Goal: Task Accomplishment & Management: Complete application form

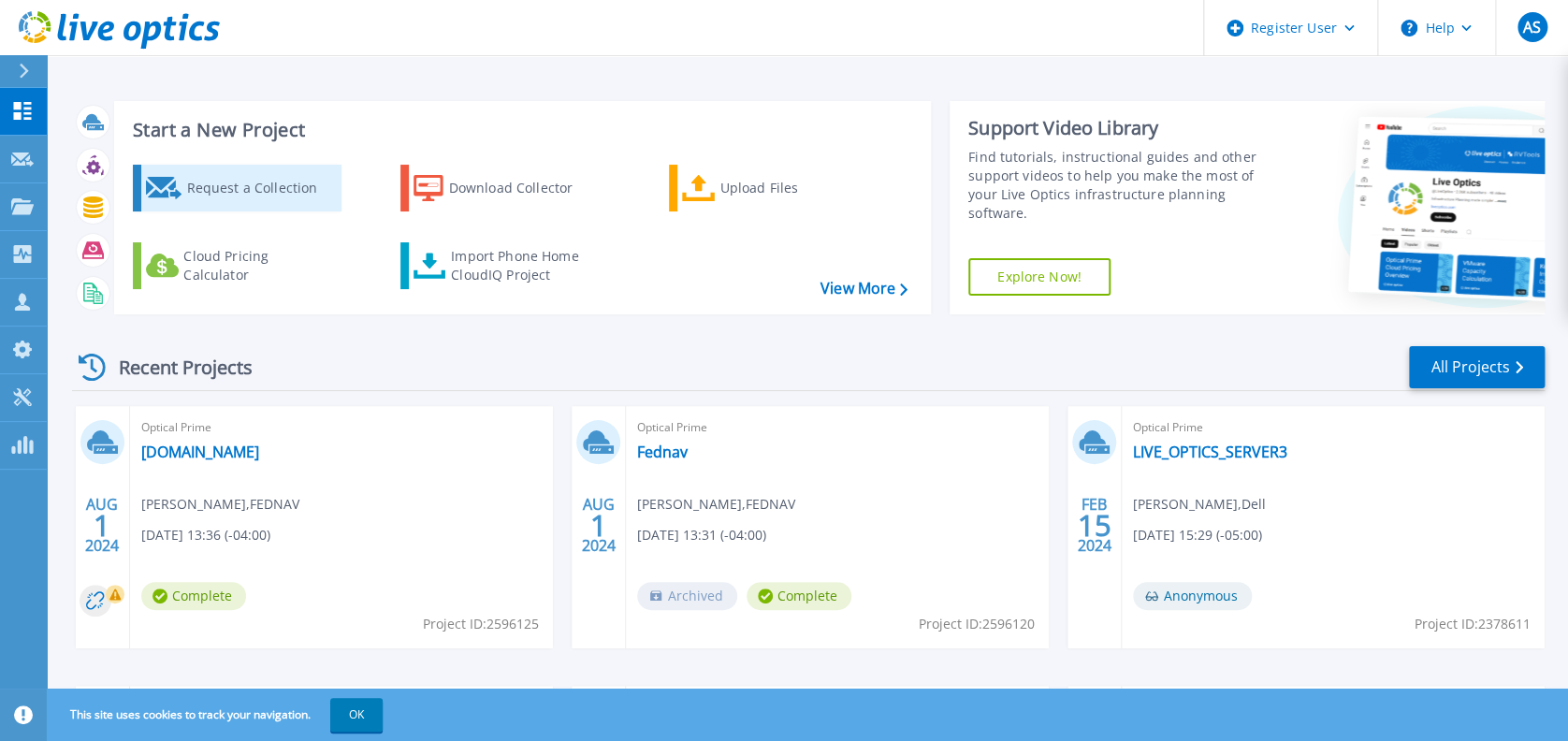
click at [239, 173] on div "Request a Collection" at bounding box center [261, 187] width 150 height 37
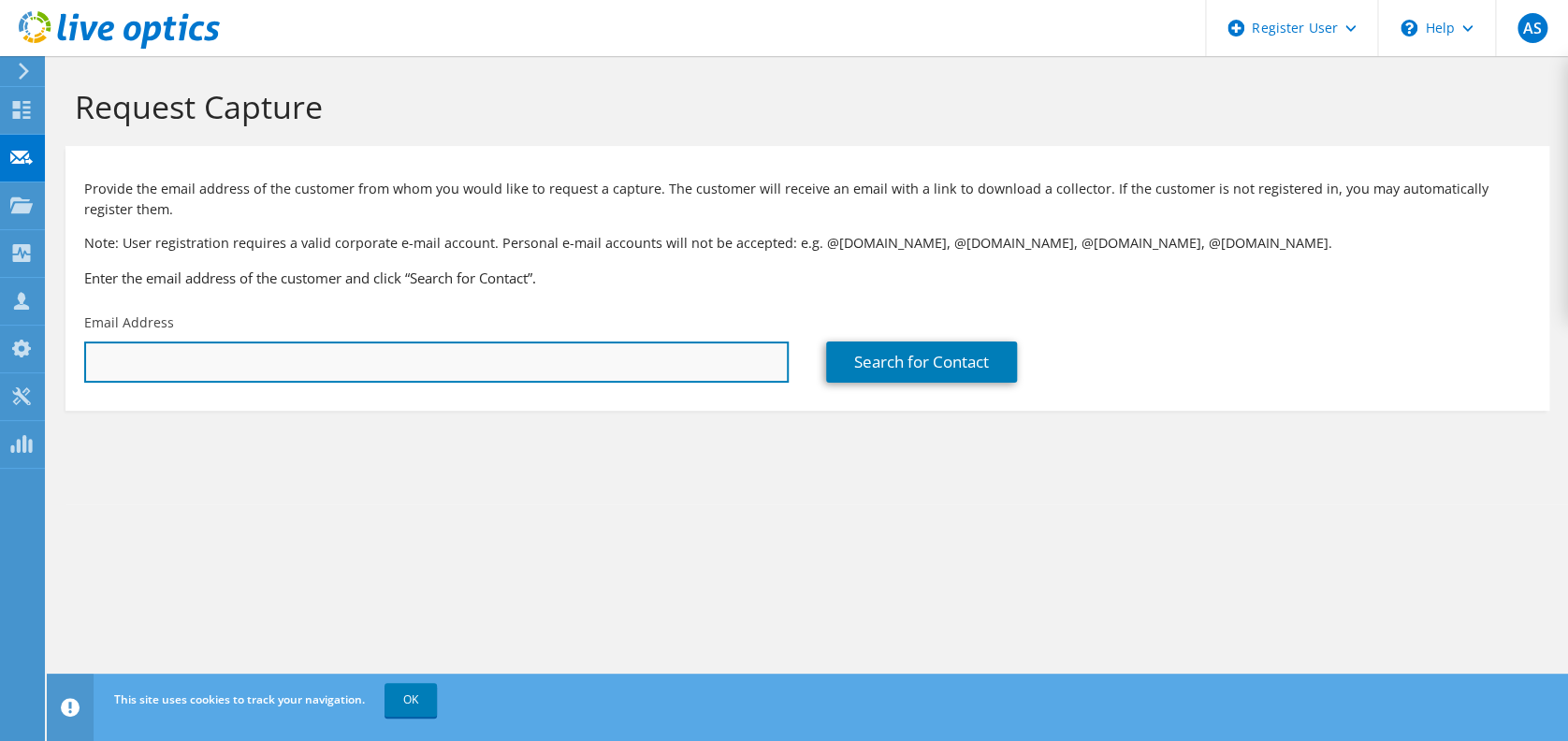
drag, startPoint x: 494, startPoint y: 367, endPoint x: 501, endPoint y: 361, distance: 9.2
click at [494, 367] on input "text" at bounding box center [436, 361] width 705 height 41
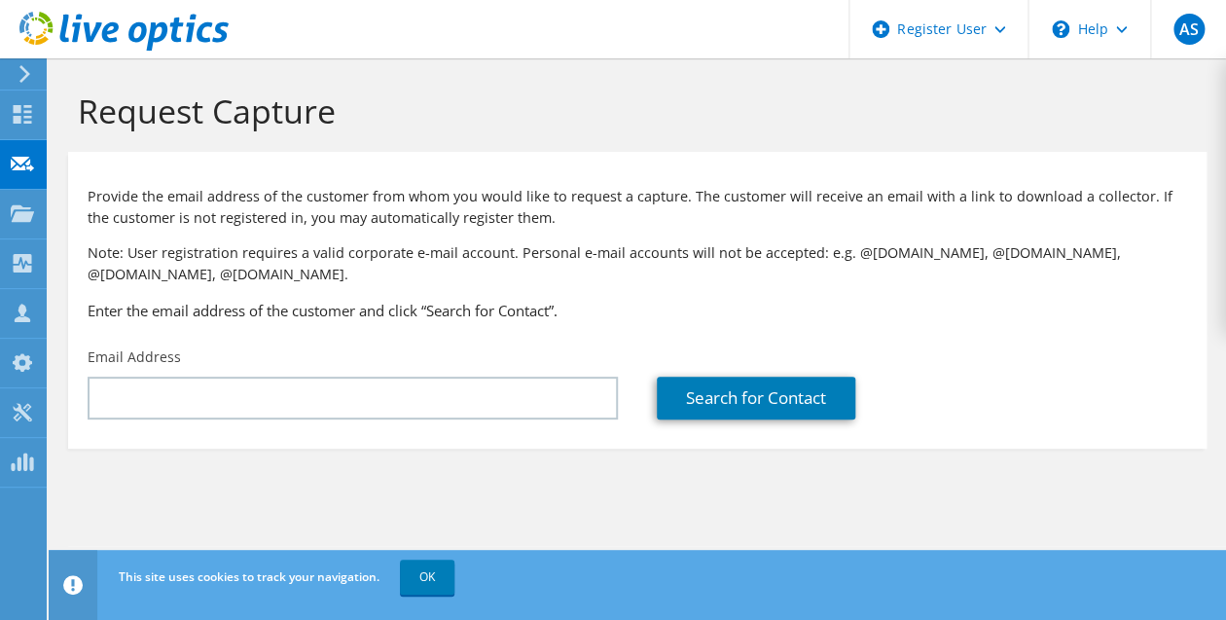
click at [1153, 503] on section "Request Capture Provide the email address of the customer from whom you would l…" at bounding box center [637, 301] width 1177 height 487
click at [1105, 496] on section "Request Capture Provide the email address of the customer from whom you would l…" at bounding box center [637, 301] width 1177 height 487
drag, startPoint x: 1199, startPoint y: 507, endPoint x: 558, endPoint y: 288, distance: 676.6
click at [1198, 504] on section "Request Capture Provide the email address of the customer from whom you would l…" at bounding box center [637, 301] width 1177 height 487
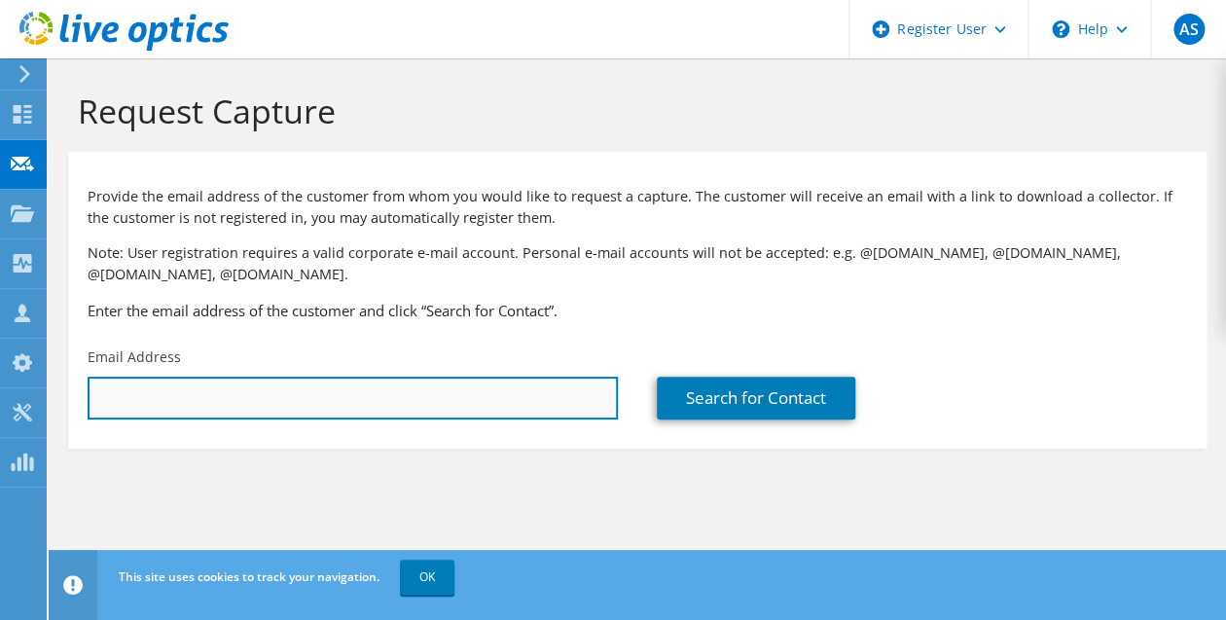
click at [337, 402] on input "text" at bounding box center [353, 398] width 530 height 43
paste input "Ahmed Ennaji <ennajiahmed@cgmatane.qc.ca>"
drag, startPoint x: 201, startPoint y: 402, endPoint x: -8, endPoint y: 396, distance: 209.3
click at [0, 396] on html "AS Dell User Aurelie Sedzro Aurelie.Sedzro@Dell.com Dell My Profile Log Out \n …" at bounding box center [613, 310] width 1226 height 620
click at [216, 401] on input "Ahmed Ennaji <ennajiahmed@cgmatane.qc.ca>" at bounding box center [353, 398] width 530 height 43
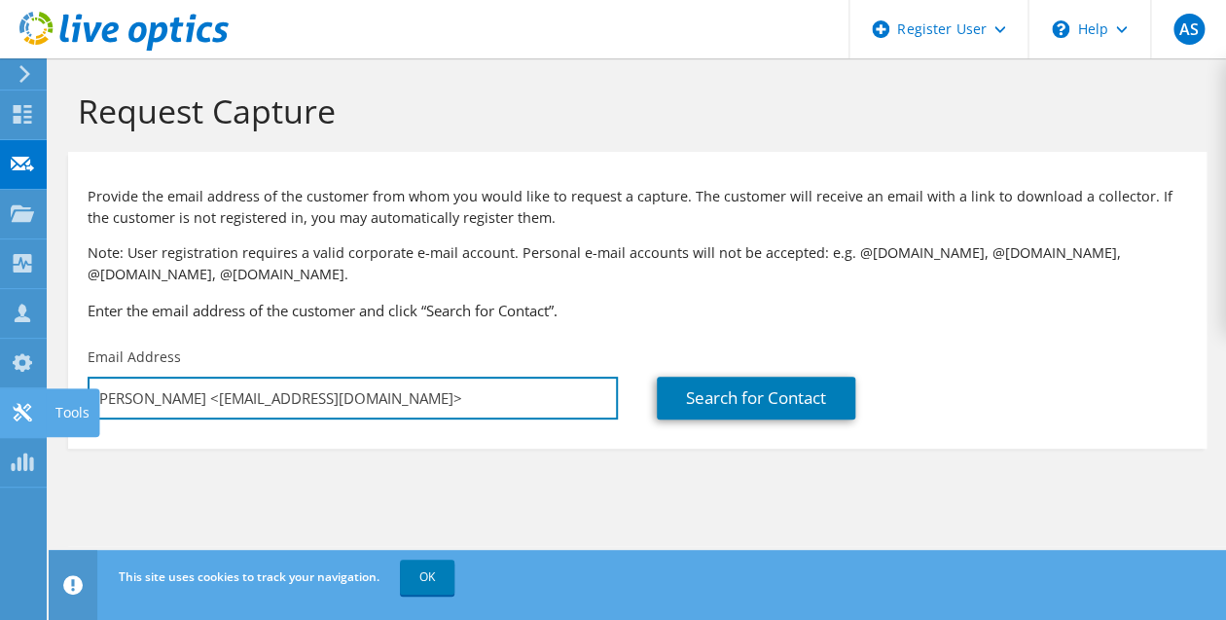
drag, startPoint x: 199, startPoint y: 399, endPoint x: 13, endPoint y: 399, distance: 186.8
click at [13, 399] on div "AS Dell User Aurelie Sedzro Aurelie.Sedzro@Dell.com Dell My Profile Log Out \n …" at bounding box center [613, 310] width 1226 height 620
click at [240, 393] on input "Ahmed Ennaji <ennajiahmed@cgmatane.qc.ca>" at bounding box center [353, 398] width 530 height 43
drag, startPoint x: 200, startPoint y: 393, endPoint x: 76, endPoint y: 395, distance: 124.5
click at [76, 395] on div "Email Address Ahmed Ennaji <ennajiahmed@cgmatane.qc.ca>" at bounding box center [352, 383] width 569 height 91
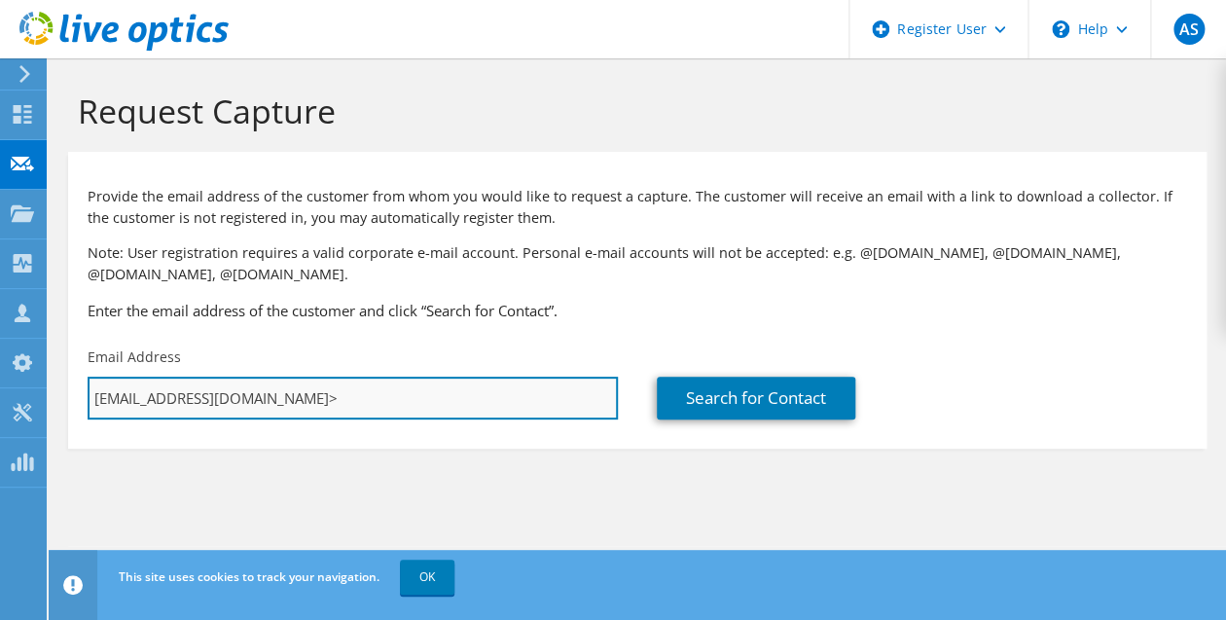
click at [360, 412] on input "ennajiahmed@cgmatane.qc.ca>" at bounding box center [353, 398] width 530 height 43
type input "[EMAIL_ADDRESS][DOMAIN_NAME]"
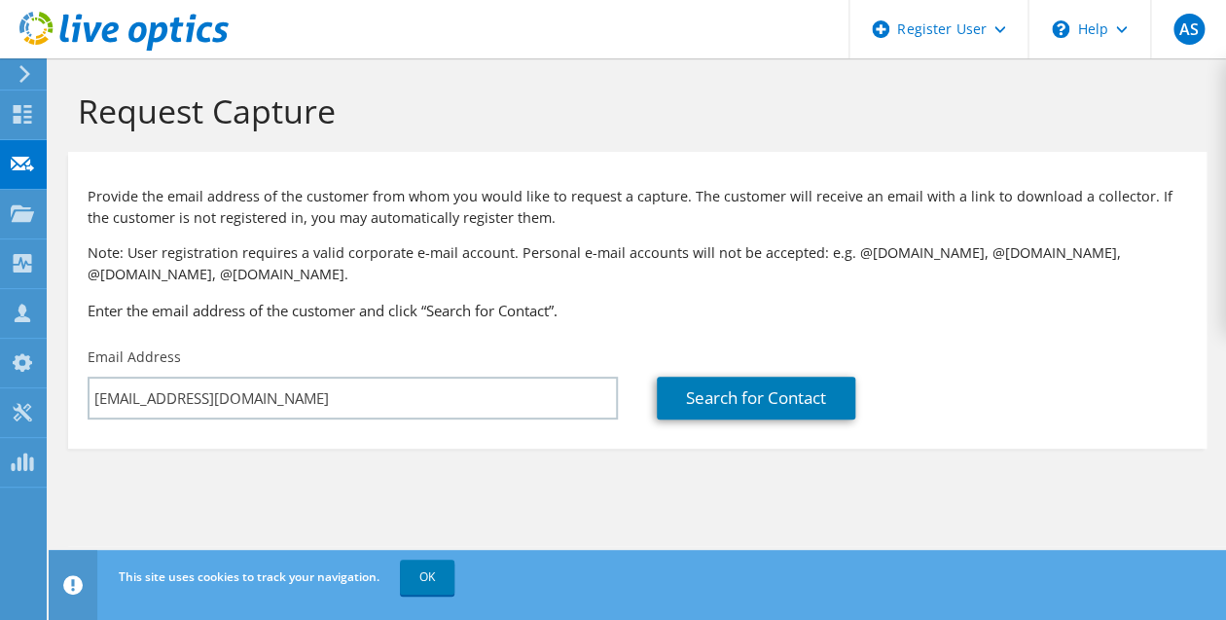
click at [1095, 505] on section "Request Capture Provide the email address of the customer from whom you would l…" at bounding box center [637, 301] width 1177 height 487
click at [805, 400] on link "Search for Contact" at bounding box center [756, 398] width 198 height 43
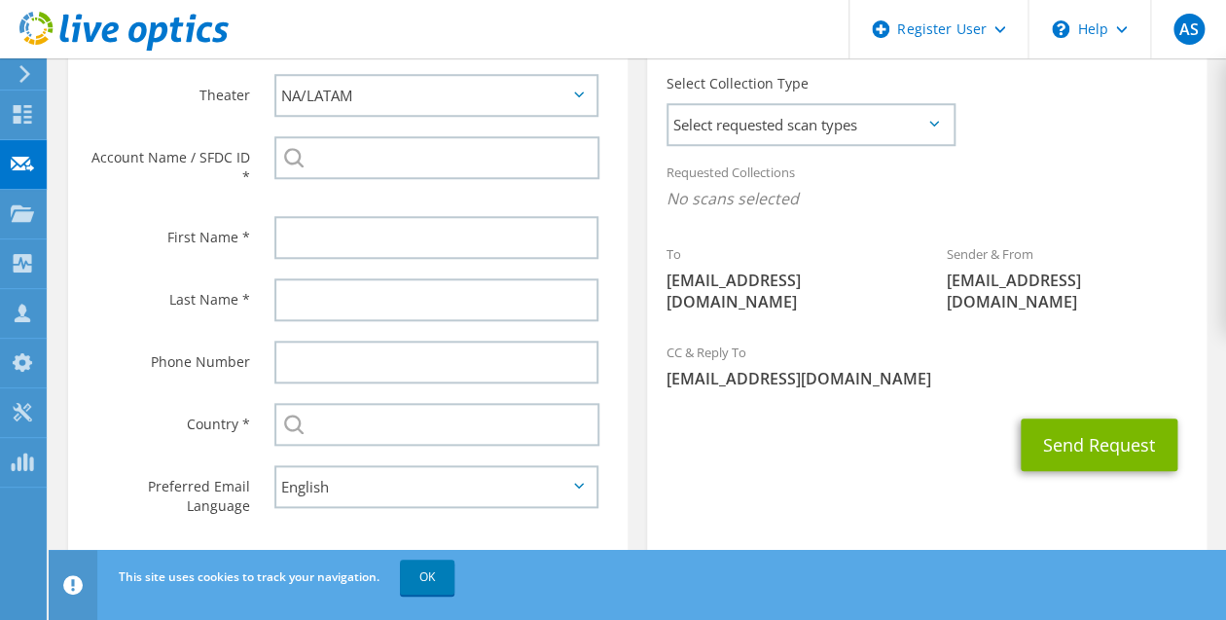
scroll to position [548, 0]
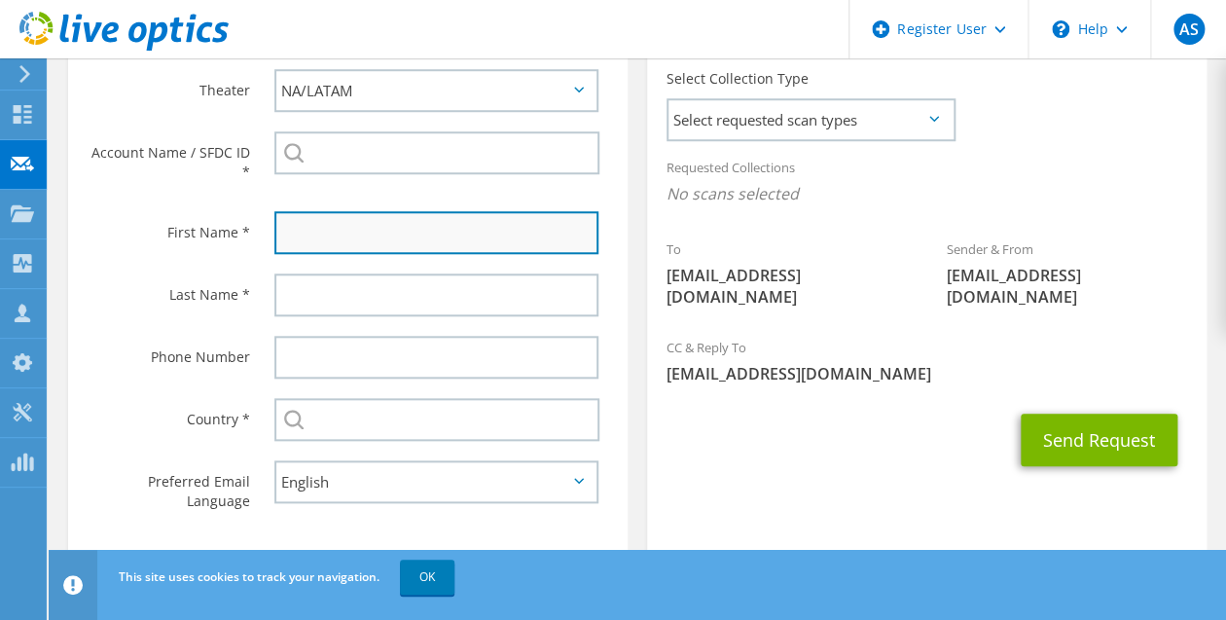
click at [427, 233] on input "text" at bounding box center [436, 232] width 324 height 43
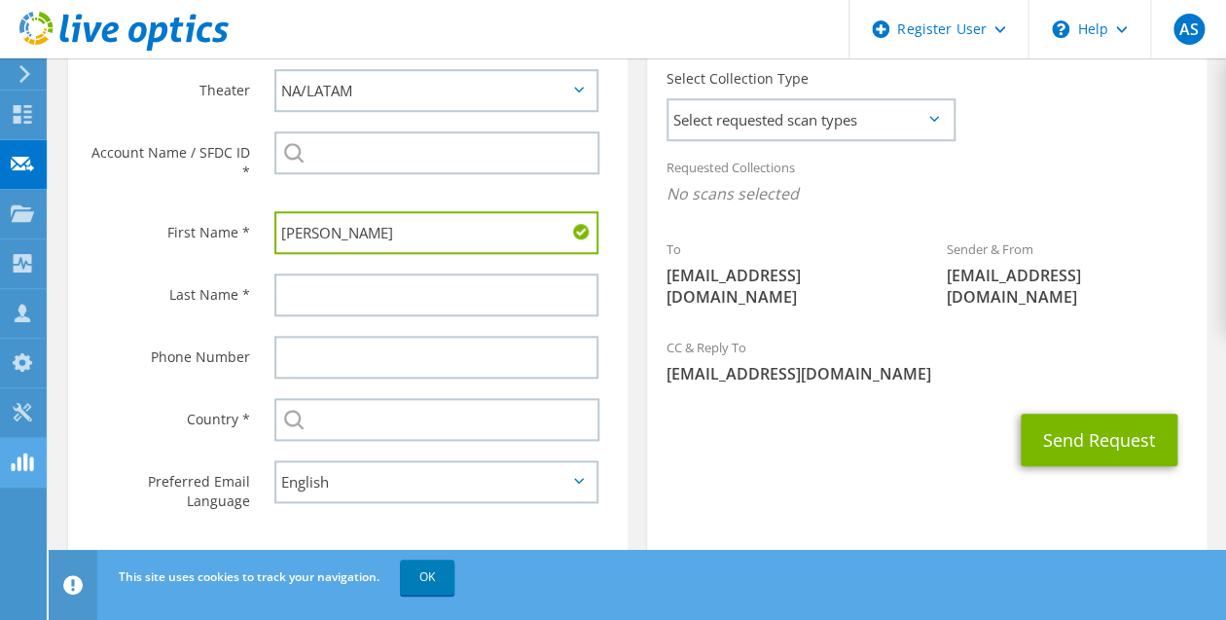
type input "Ahmed"
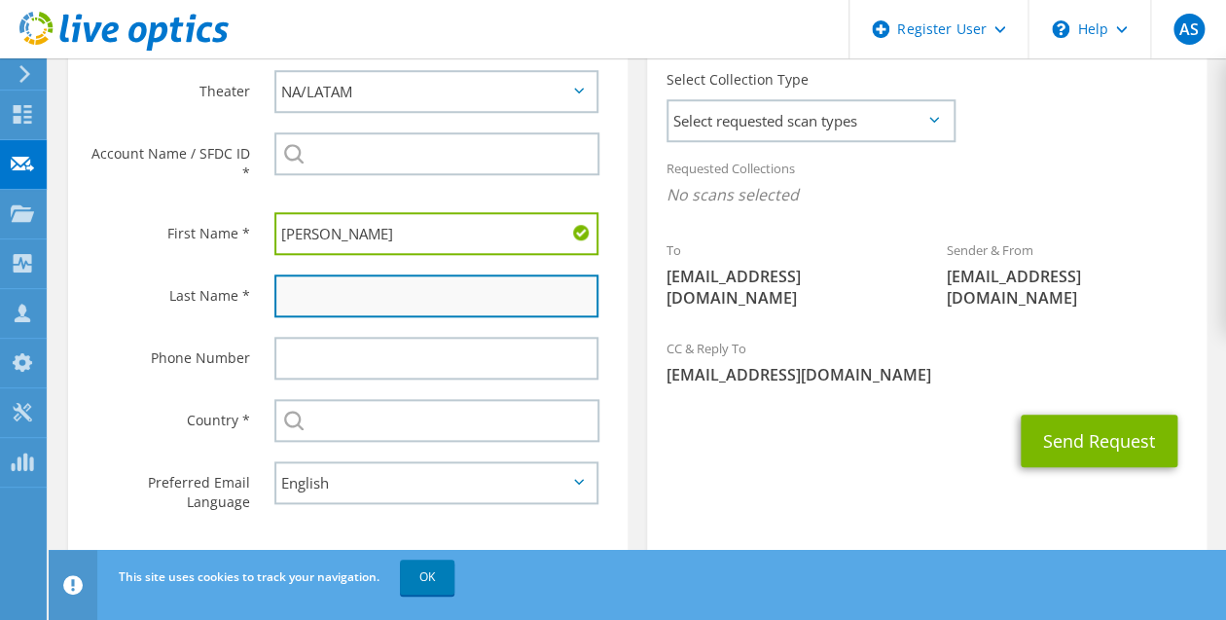
click at [353, 295] on input "text" at bounding box center [436, 295] width 324 height 43
paste input "Ahmed Ennaji <ennajiahmed@cgmatane.qc.ca>"
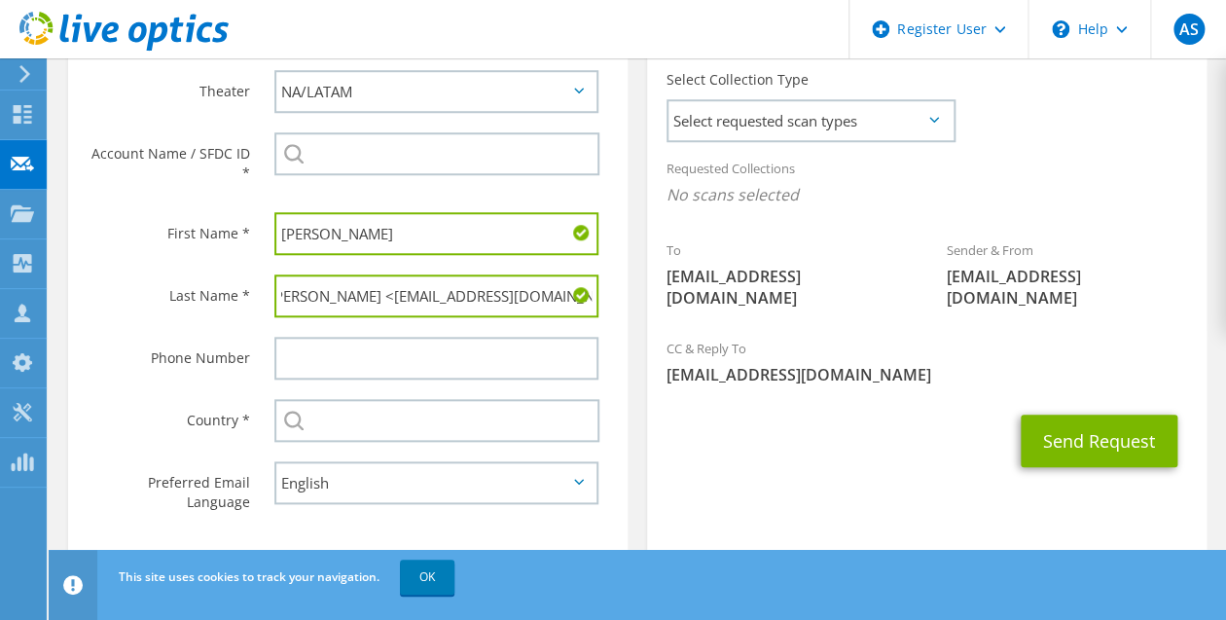
drag, startPoint x: 362, startPoint y: 296, endPoint x: 592, endPoint y: 314, distance: 231.3
click at [671, 311] on div "Register Customer The customer does not have a Live Optics account. Please fill…" at bounding box center [637, 231] width 1158 height 659
drag, startPoint x: 335, startPoint y: 298, endPoint x: 170, endPoint y: 296, distance: 164.4
click at [170, 296] on div "Last Name * Ahmed Ennaji" at bounding box center [347, 296] width 559 height 62
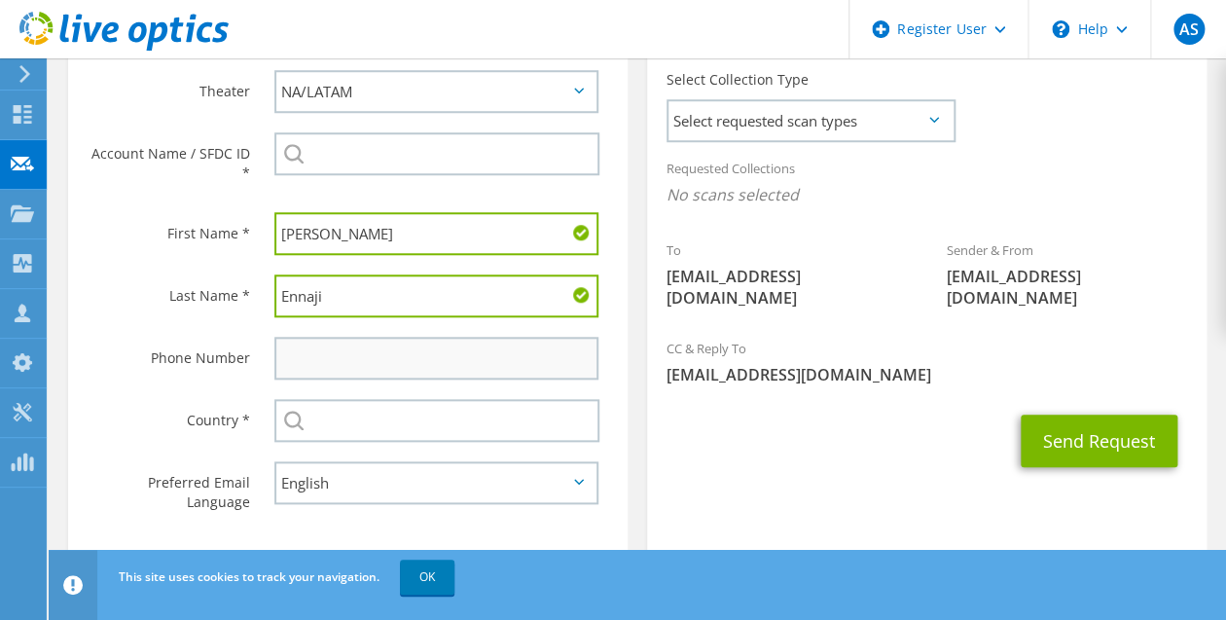
type input "Ennaji"
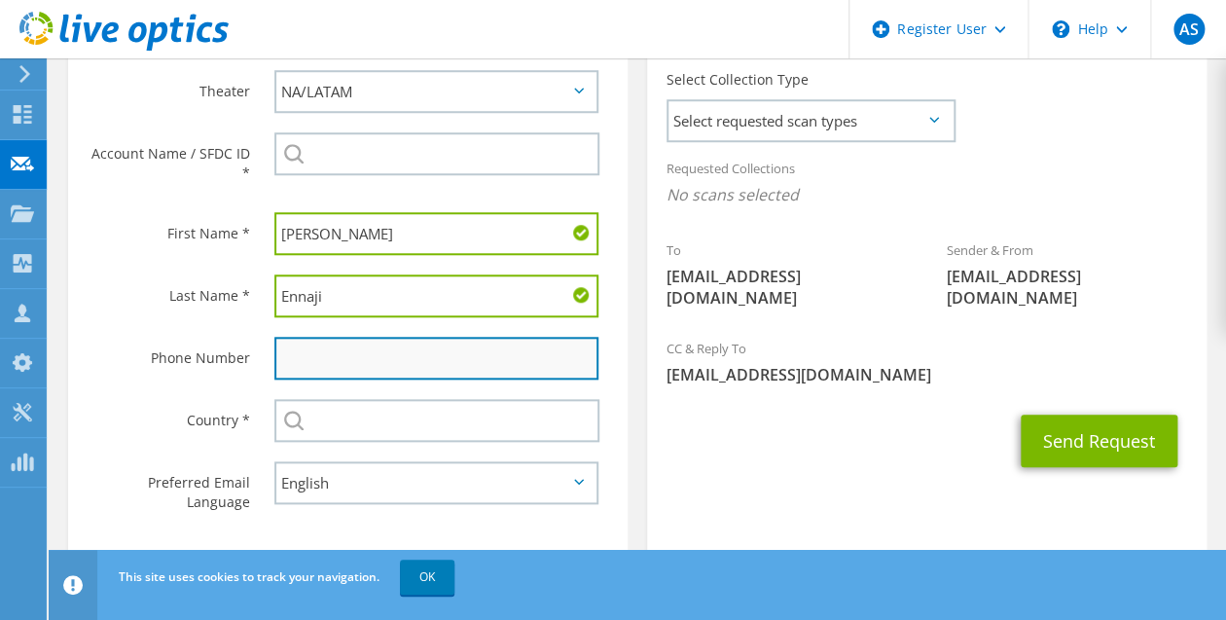
click at [342, 350] on input "text" at bounding box center [436, 358] width 324 height 43
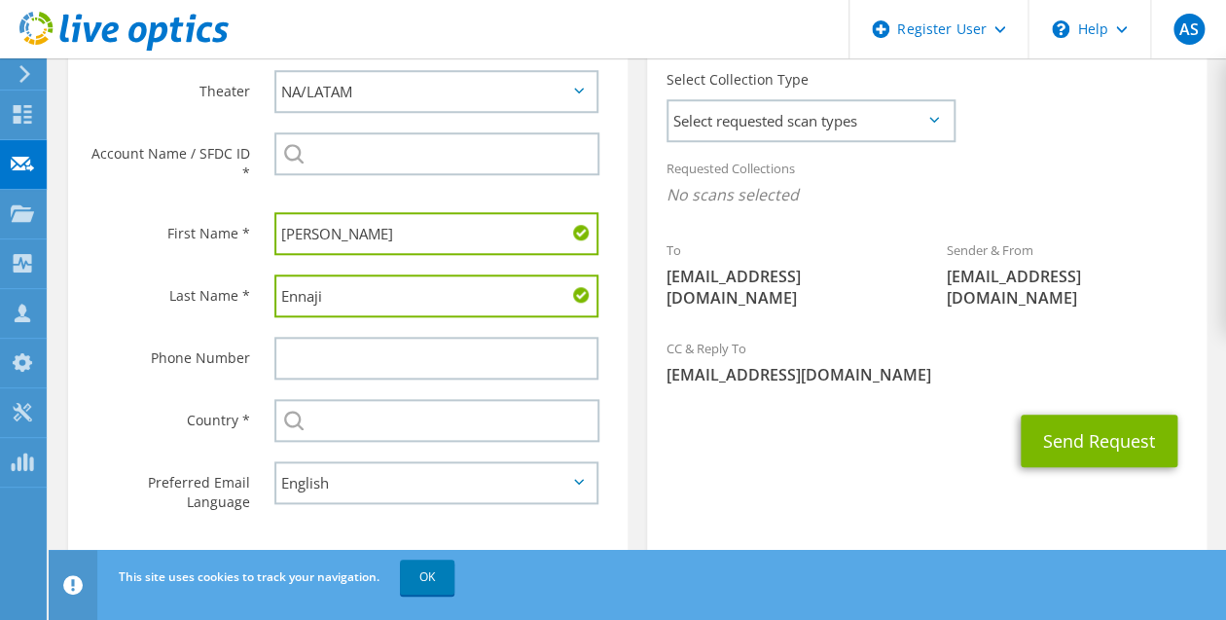
click at [1099, 519] on section "Collection Request Email An email request with a link to download the collector…" at bounding box center [926, 240] width 559 height 639
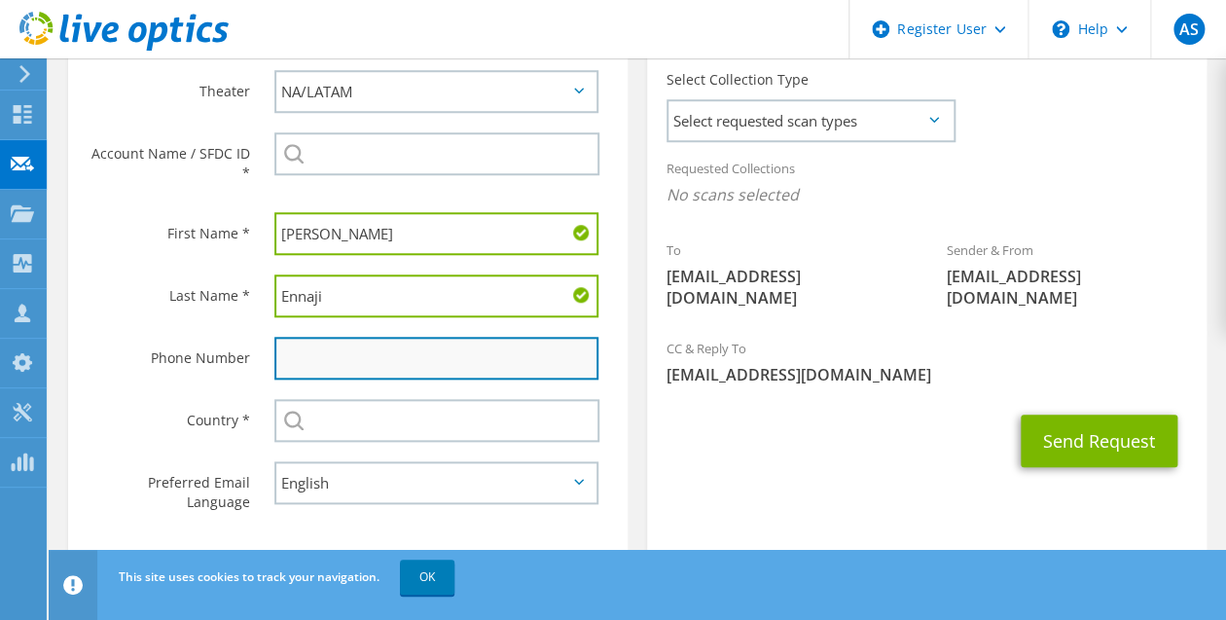
click at [333, 366] on input "text" at bounding box center [436, 358] width 324 height 43
paste input "418 562-1240"
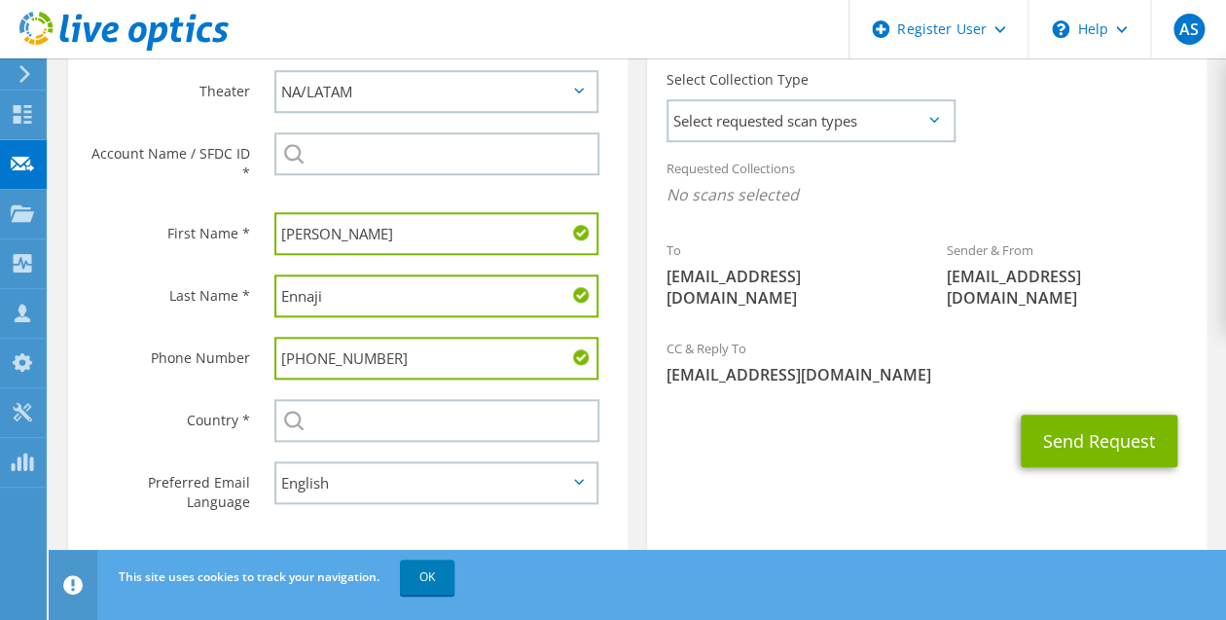
click at [305, 355] on input "418 562-1240" at bounding box center [436, 358] width 324 height 43
click at [307, 355] on input "418 562-1240" at bounding box center [436, 358] width 324 height 43
click at [334, 356] on input "418562-1240" at bounding box center [436, 358] width 324 height 43
type input "4185621240"
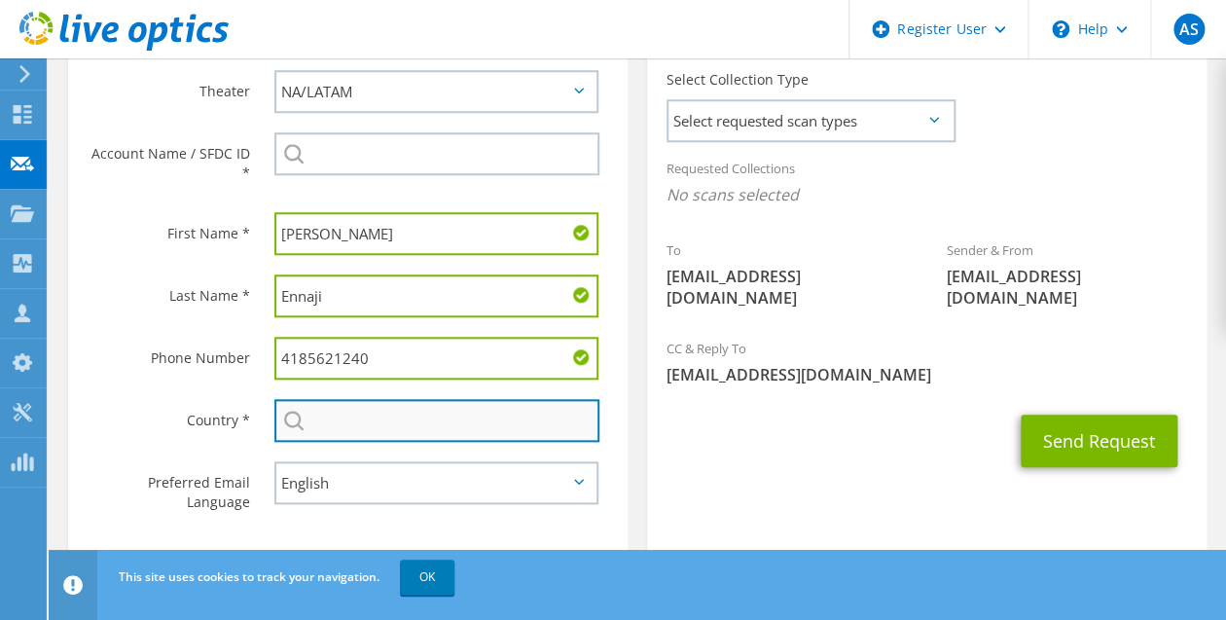
click at [360, 412] on input "text" at bounding box center [436, 420] width 325 height 43
type input "Canada"
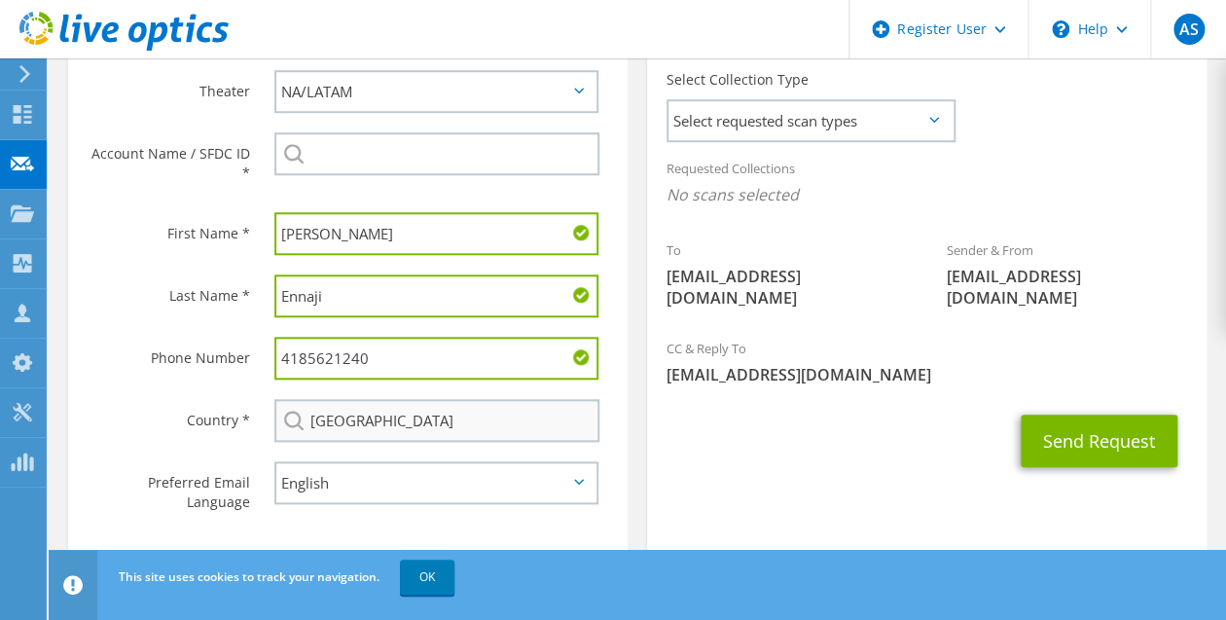
type input "FEDNAV"
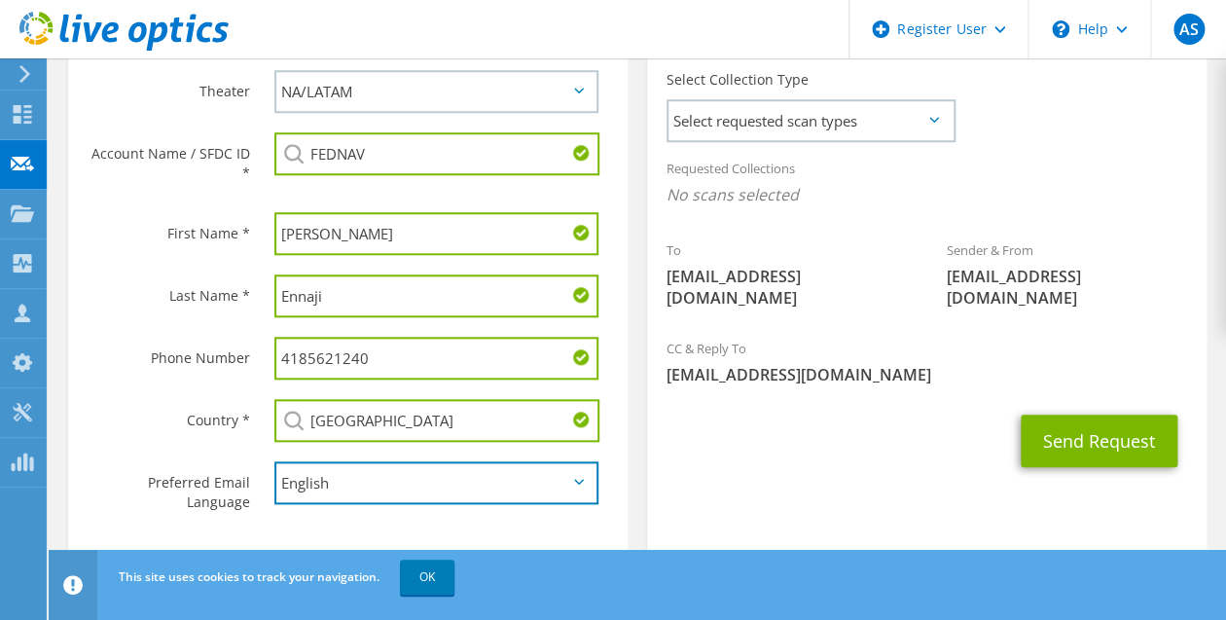
click at [519, 487] on select "English Deutsch Español Français Italiano Polski Português Русский 한국어 中文 日本語" at bounding box center [436, 482] width 324 height 43
select select "fr-FR"
click at [274, 461] on select "English Deutsch Español Français Italiano Polski Português Русский 한국어 中文 日本語" at bounding box center [436, 482] width 324 height 43
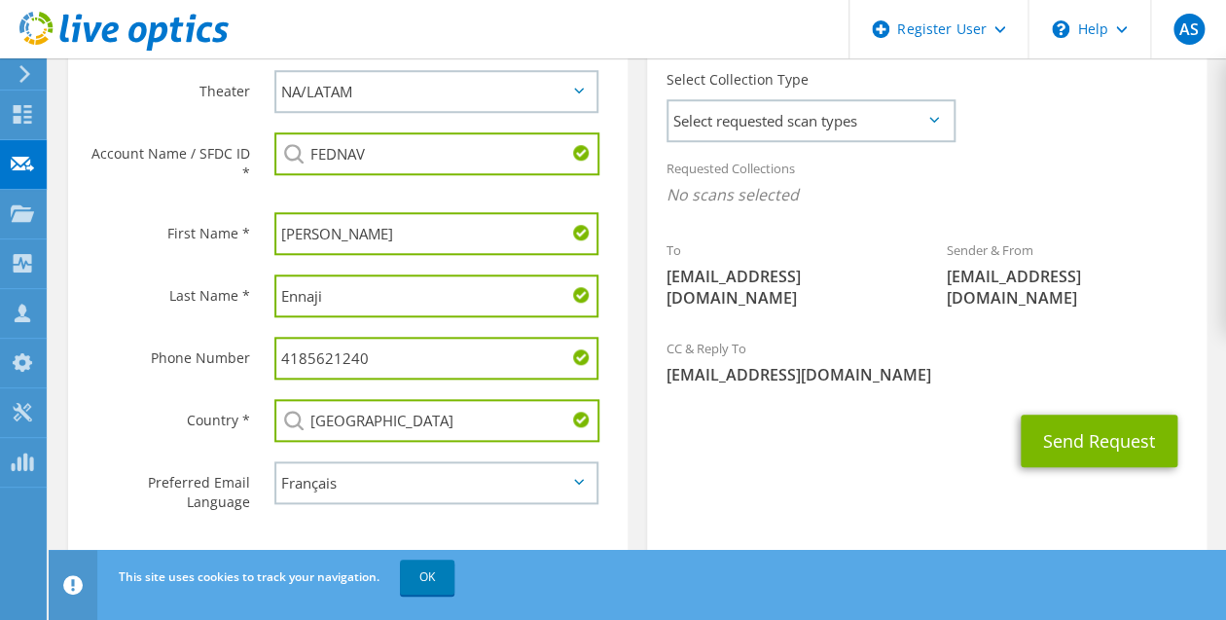
click at [666, 487] on section "Collection Request Email An email request with a link to download the collector…" at bounding box center [926, 240] width 559 height 639
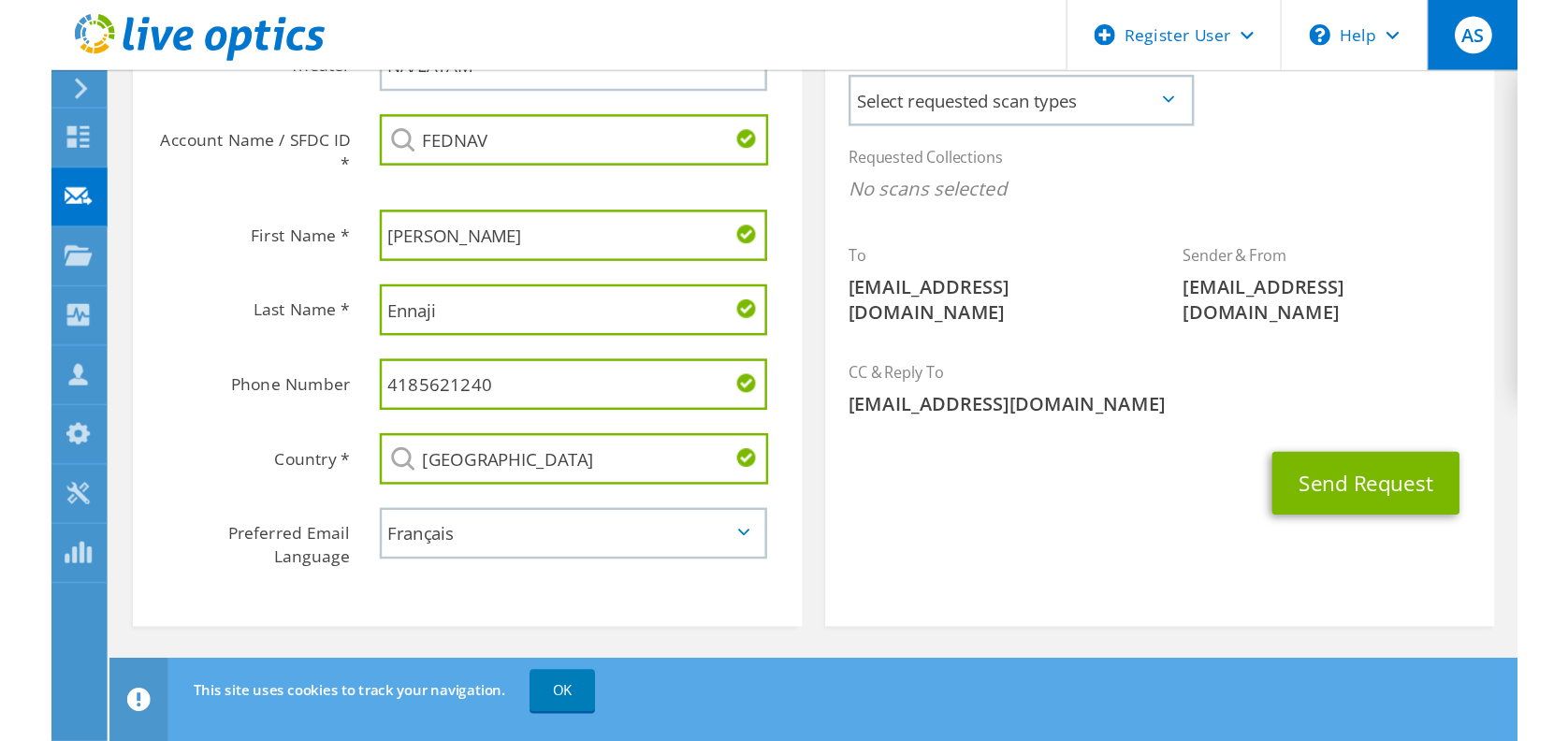
scroll to position [342, 0]
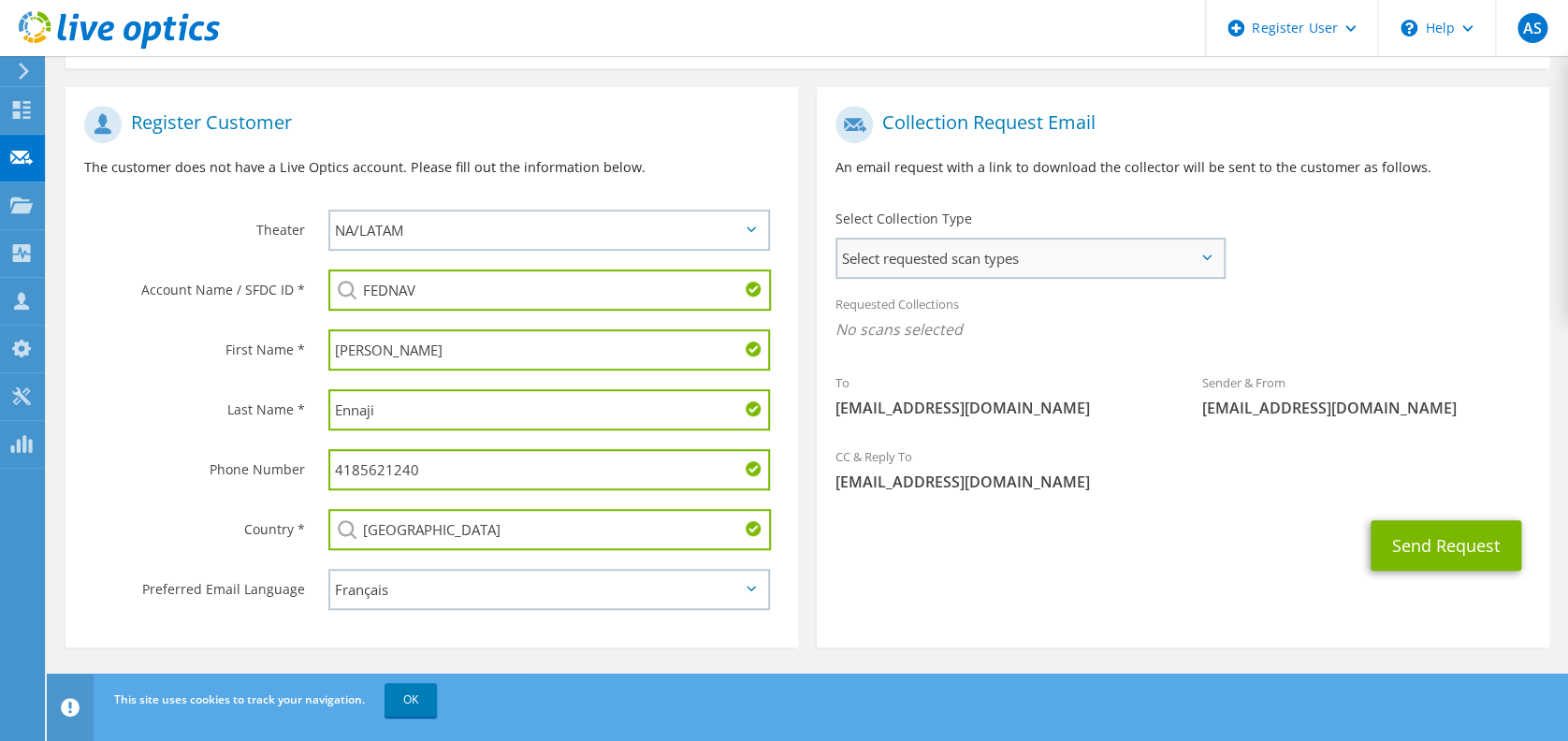
click at [1132, 268] on span "Select requested scan types" at bounding box center [1031, 258] width 386 height 37
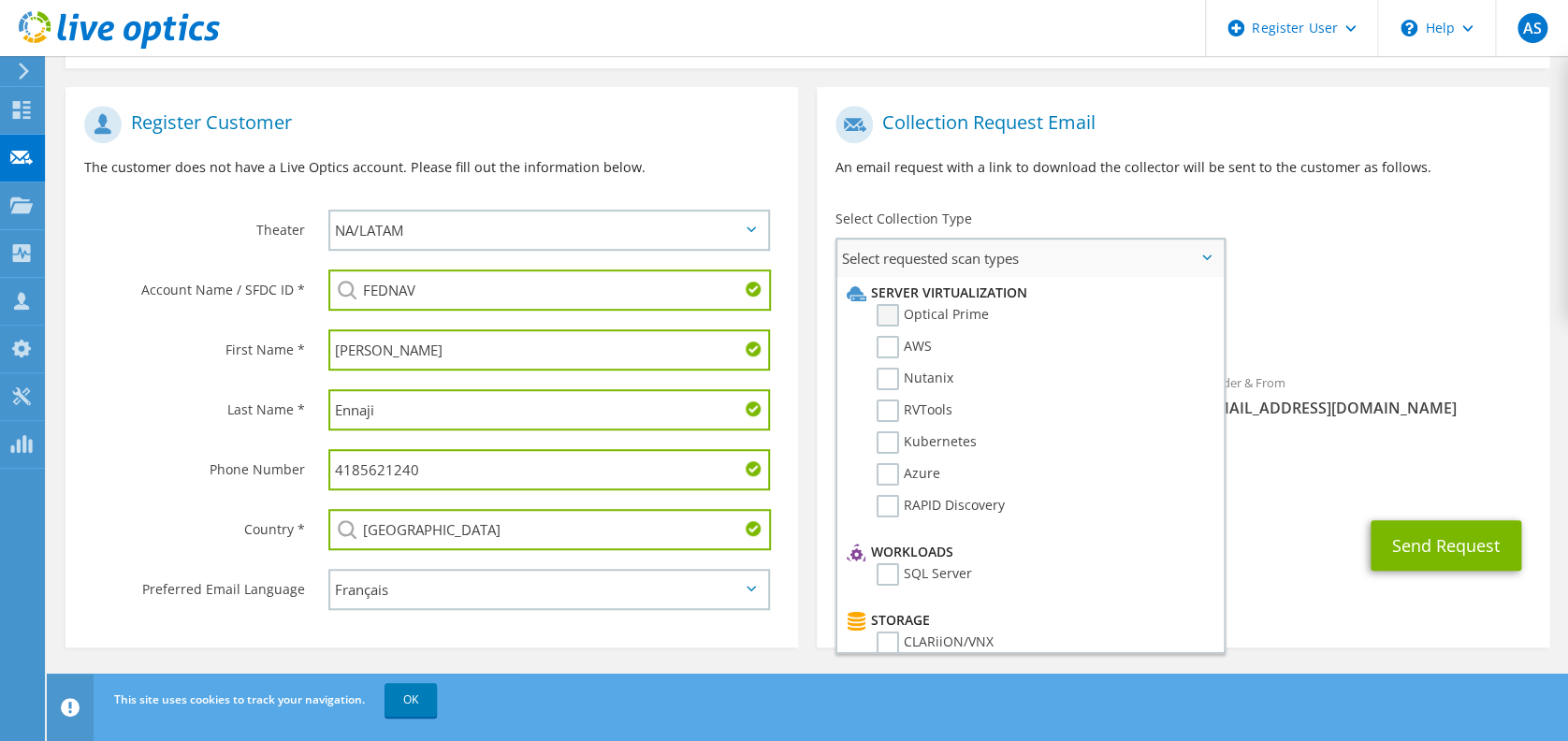
click at [886, 319] on label "Optical Prime" at bounding box center [933, 314] width 112 height 22
click at [0, 0] on input "Optical Prime" at bounding box center [0, 0] width 0 height 0
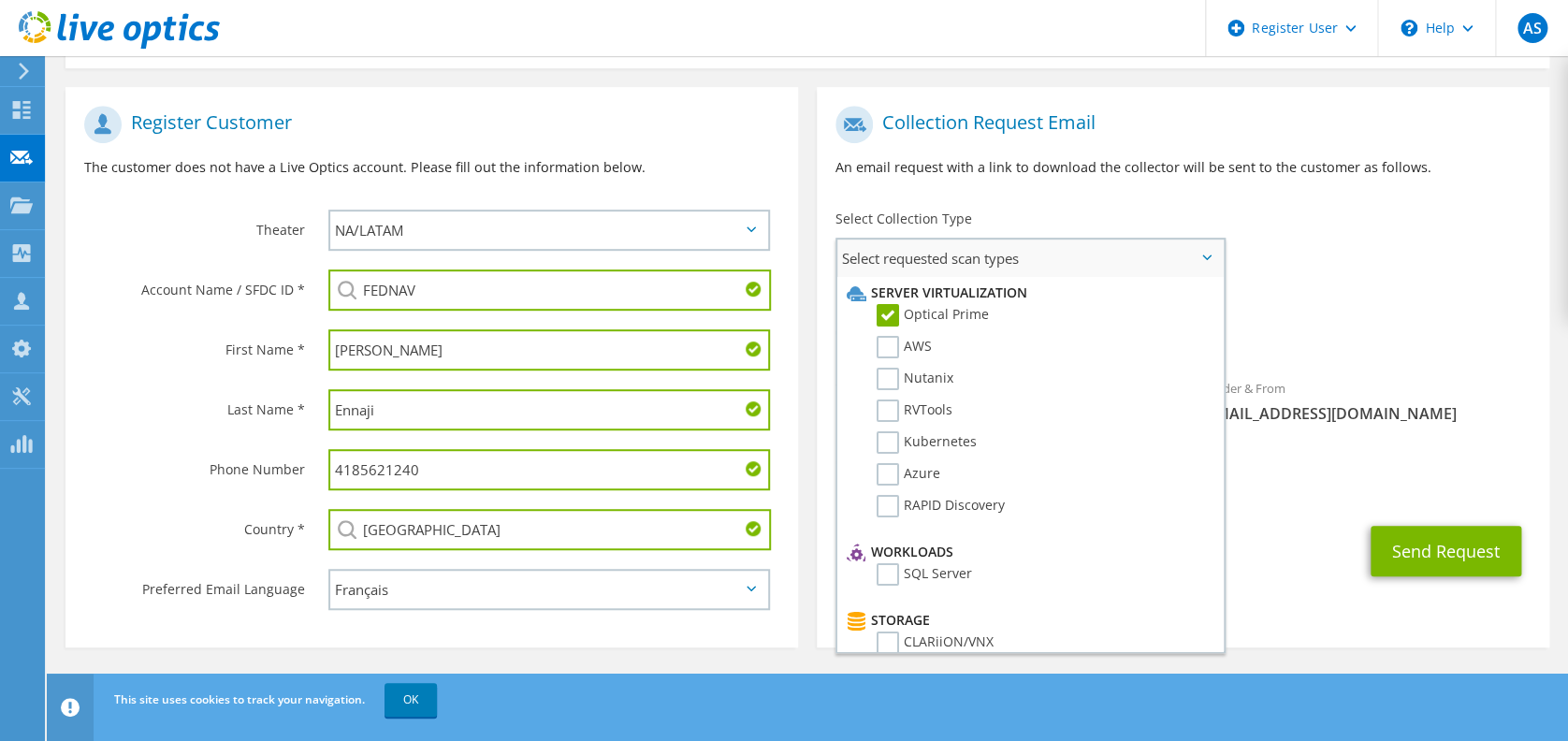
scroll to position [811, 0]
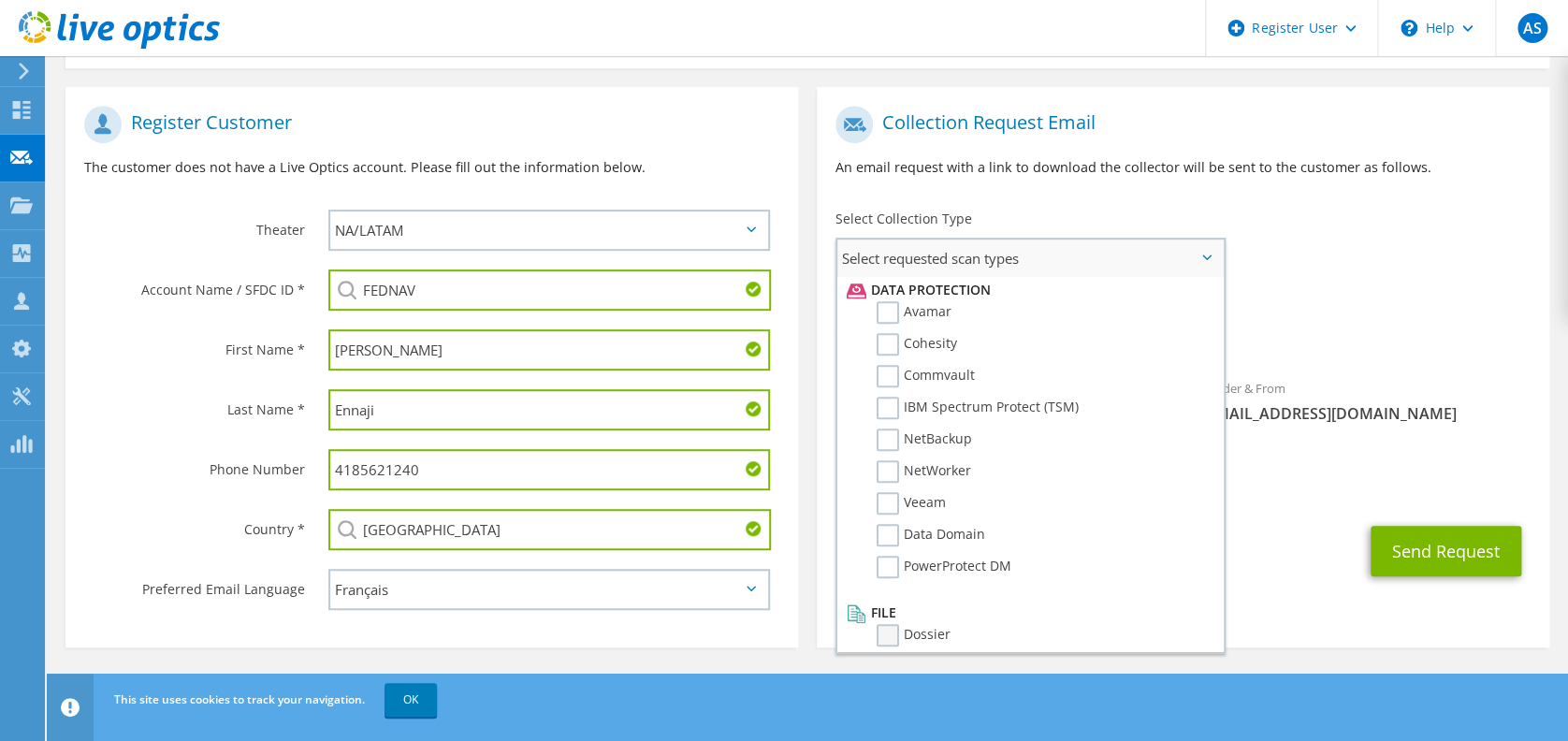
click at [893, 624] on label "Dossier" at bounding box center [913, 634] width 74 height 22
click at [0, 0] on input "Dossier" at bounding box center [0, 0] width 0 height 0
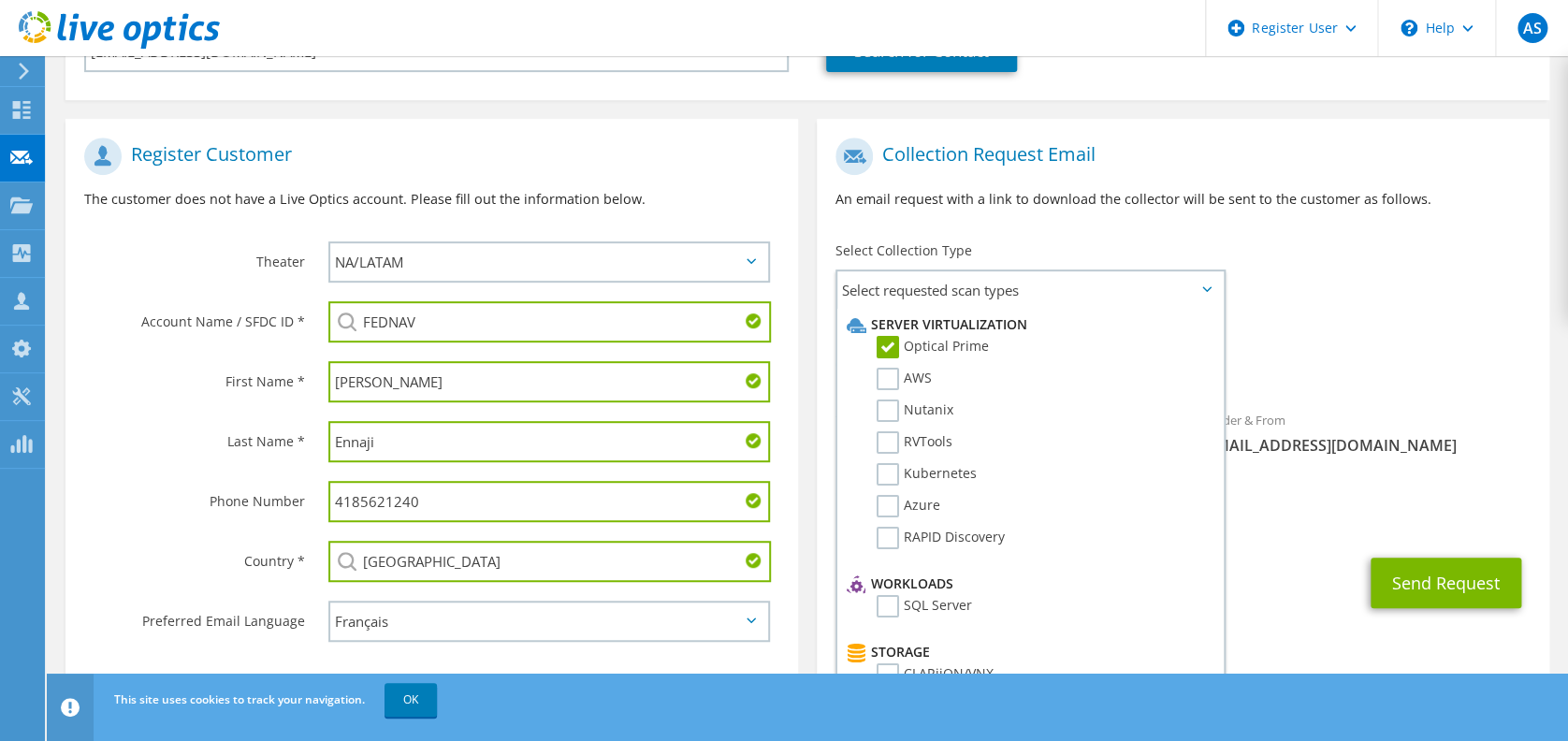
scroll to position [342, 0]
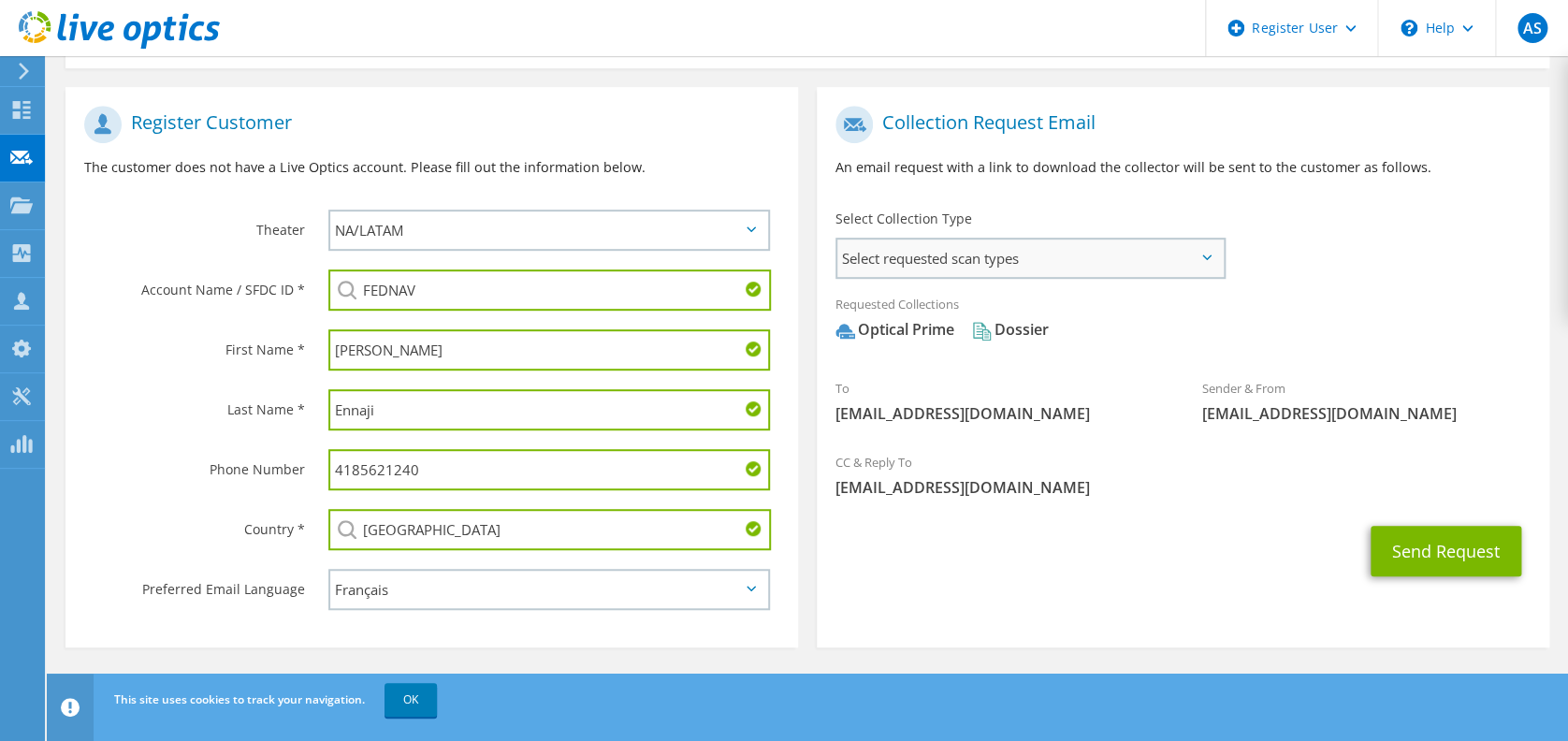
click at [1100, 258] on span "Select requested scan types" at bounding box center [1031, 258] width 386 height 37
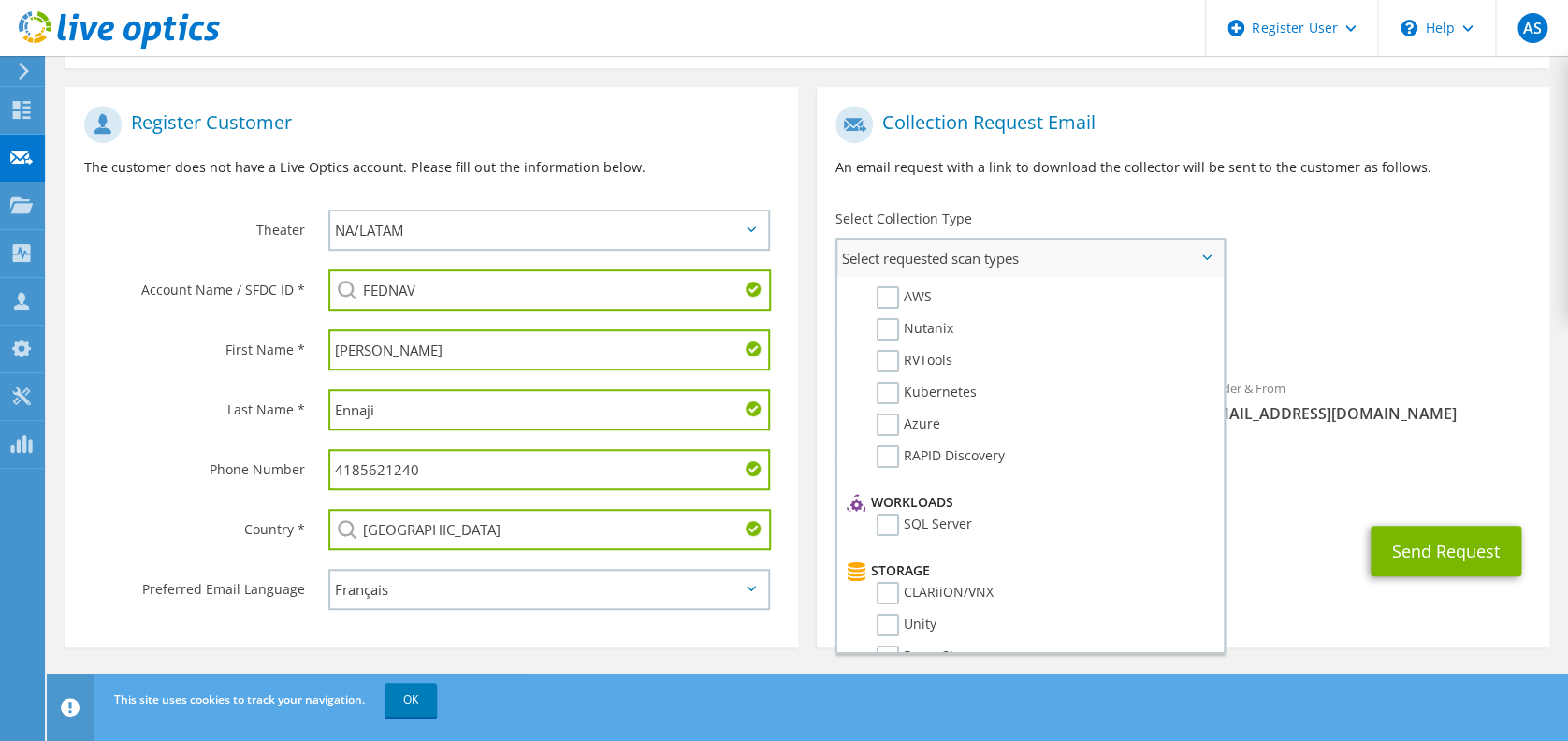
scroll to position [0, 0]
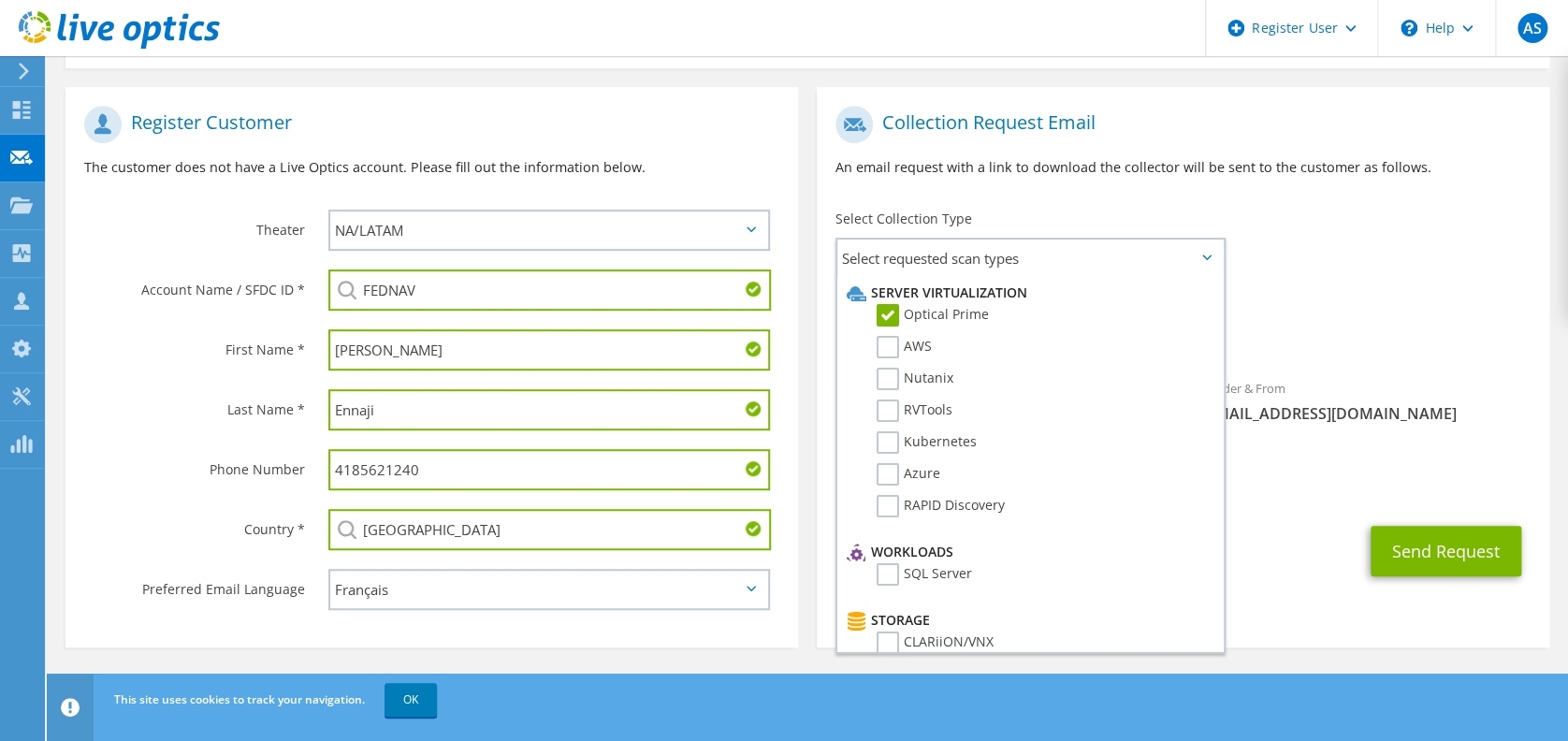
click at [411, 279] on input "FEDNAV" at bounding box center [549, 289] width 442 height 41
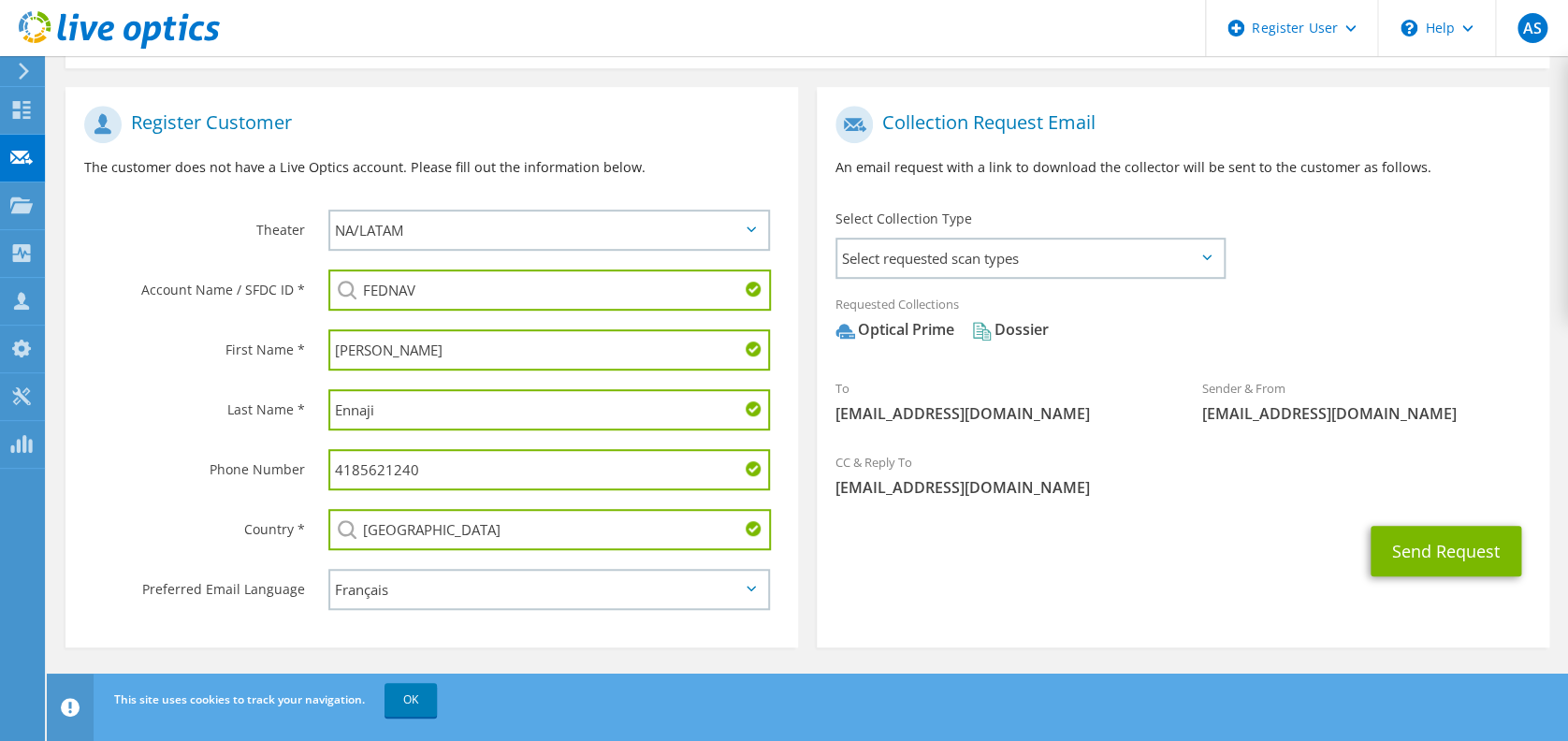
click at [394, 284] on input "FEDNAV" at bounding box center [549, 289] width 442 height 41
click at [394, 285] on input "FEDNAV" at bounding box center [549, 289] width 442 height 41
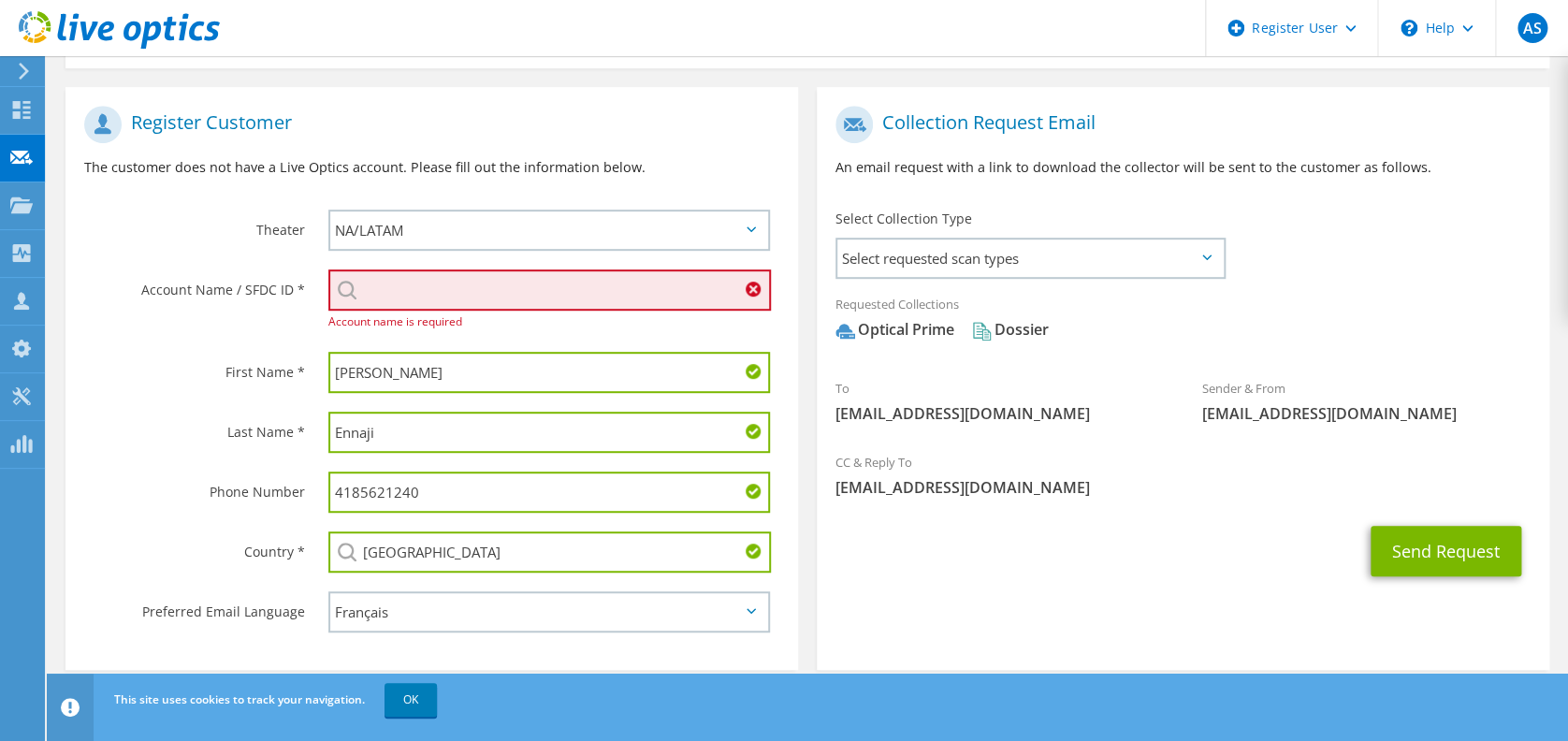
click at [415, 283] on input "search" at bounding box center [549, 289] width 442 height 41
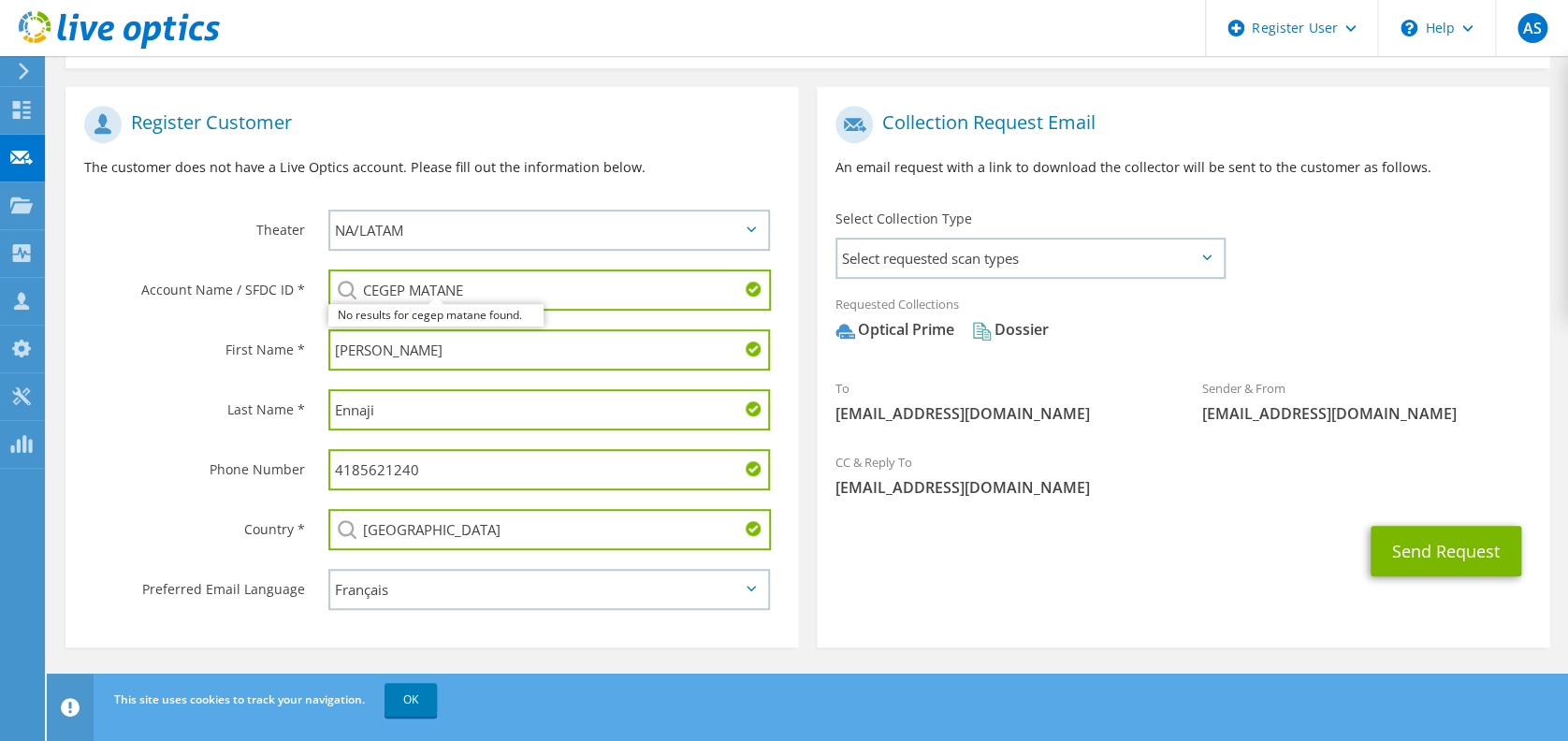
drag, startPoint x: 409, startPoint y: 292, endPoint x: 239, endPoint y: 279, distance: 170.5
click at [239, 279] on div "Account Name / SFDC ID * CEGEP MATANE No results for cegep matane found." at bounding box center [432, 289] width 733 height 60
type input "MATANE"
click at [394, 284] on input "MATANE" at bounding box center [549, 289] width 442 height 41
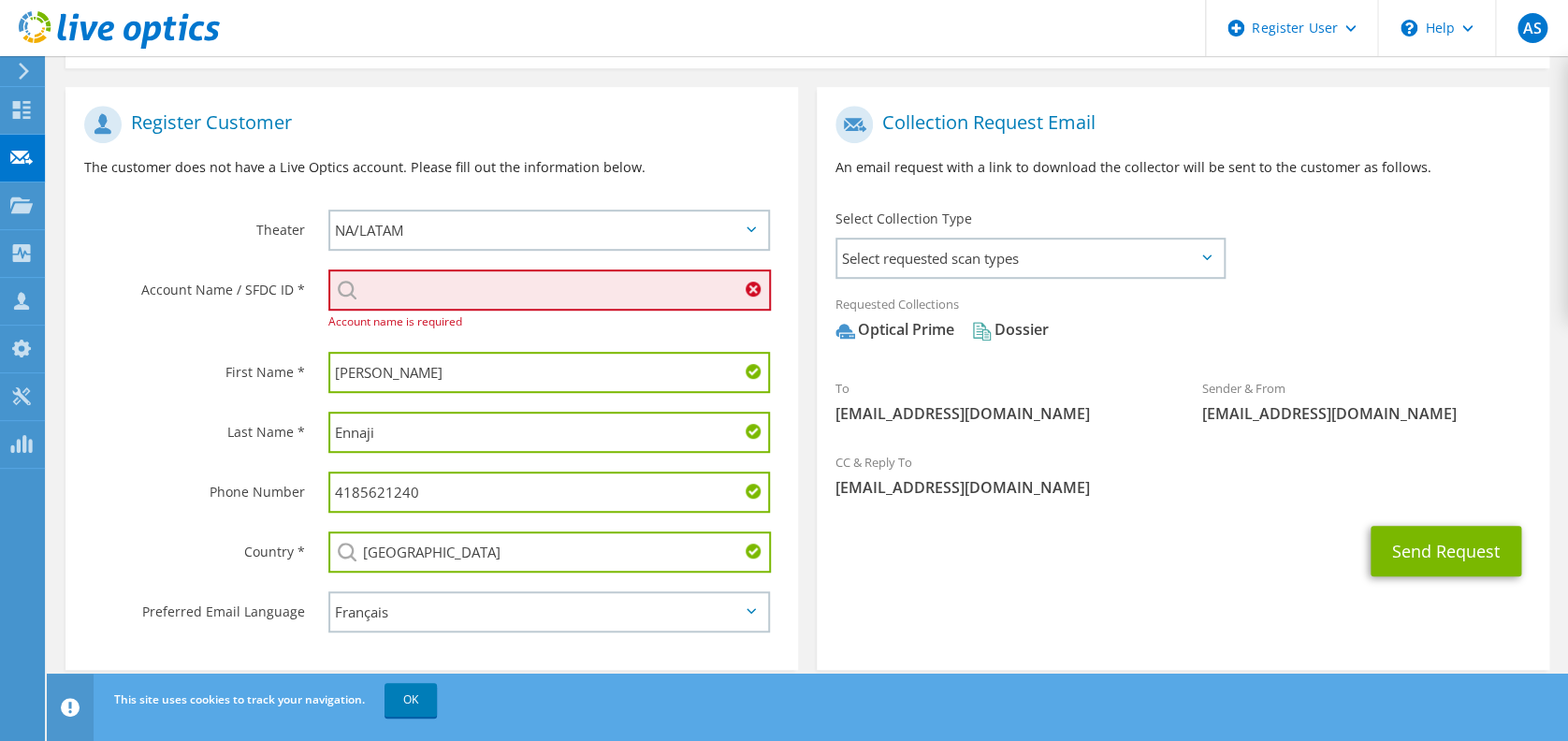
click at [450, 281] on input "search" at bounding box center [549, 289] width 442 height 41
paste input "CEGEP DE MATANE"
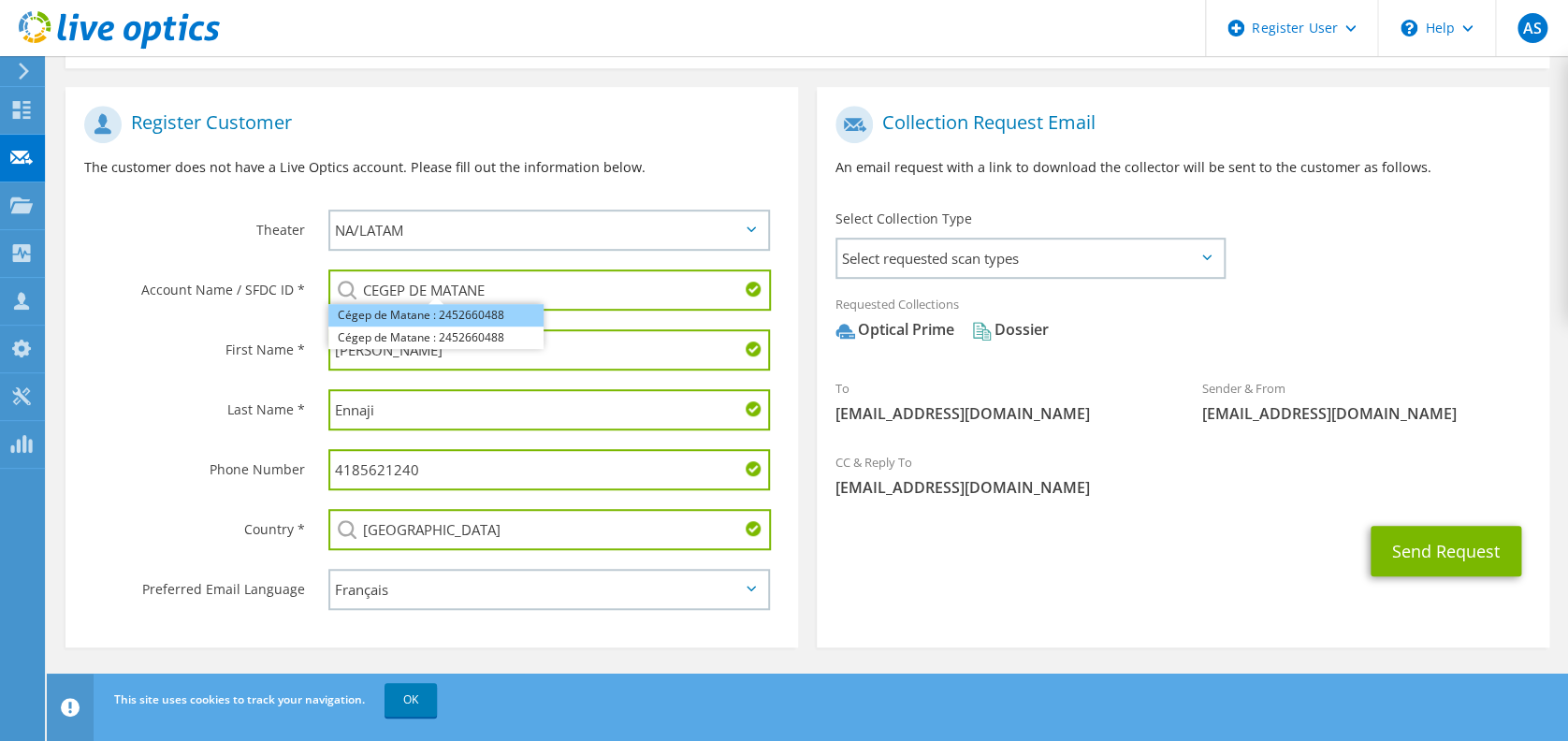
click at [483, 315] on li "Cégep de Matane : 2452660488" at bounding box center [436, 314] width 215 height 22
type input "Cégep de Matane : 2452660488"
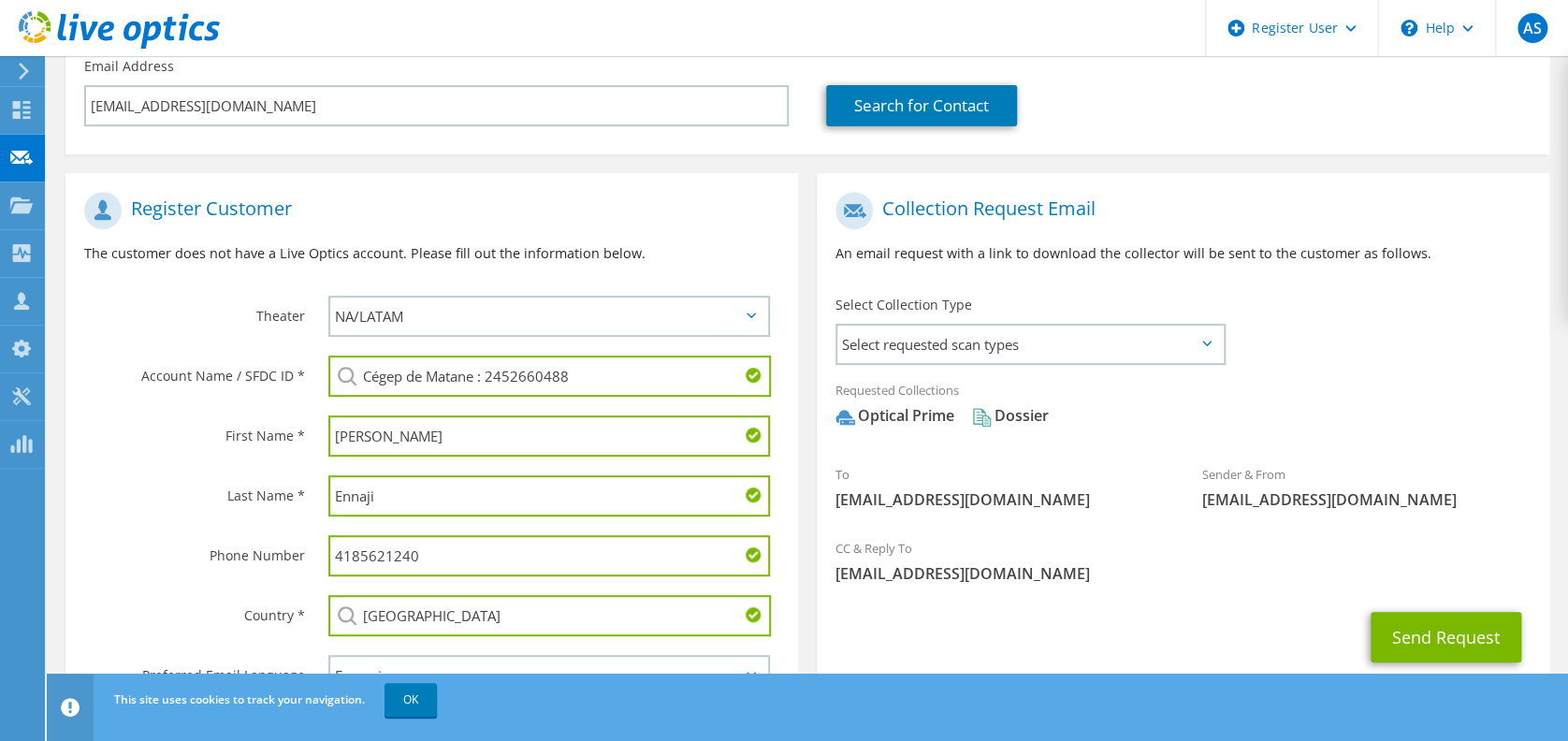
scroll to position [245, 0]
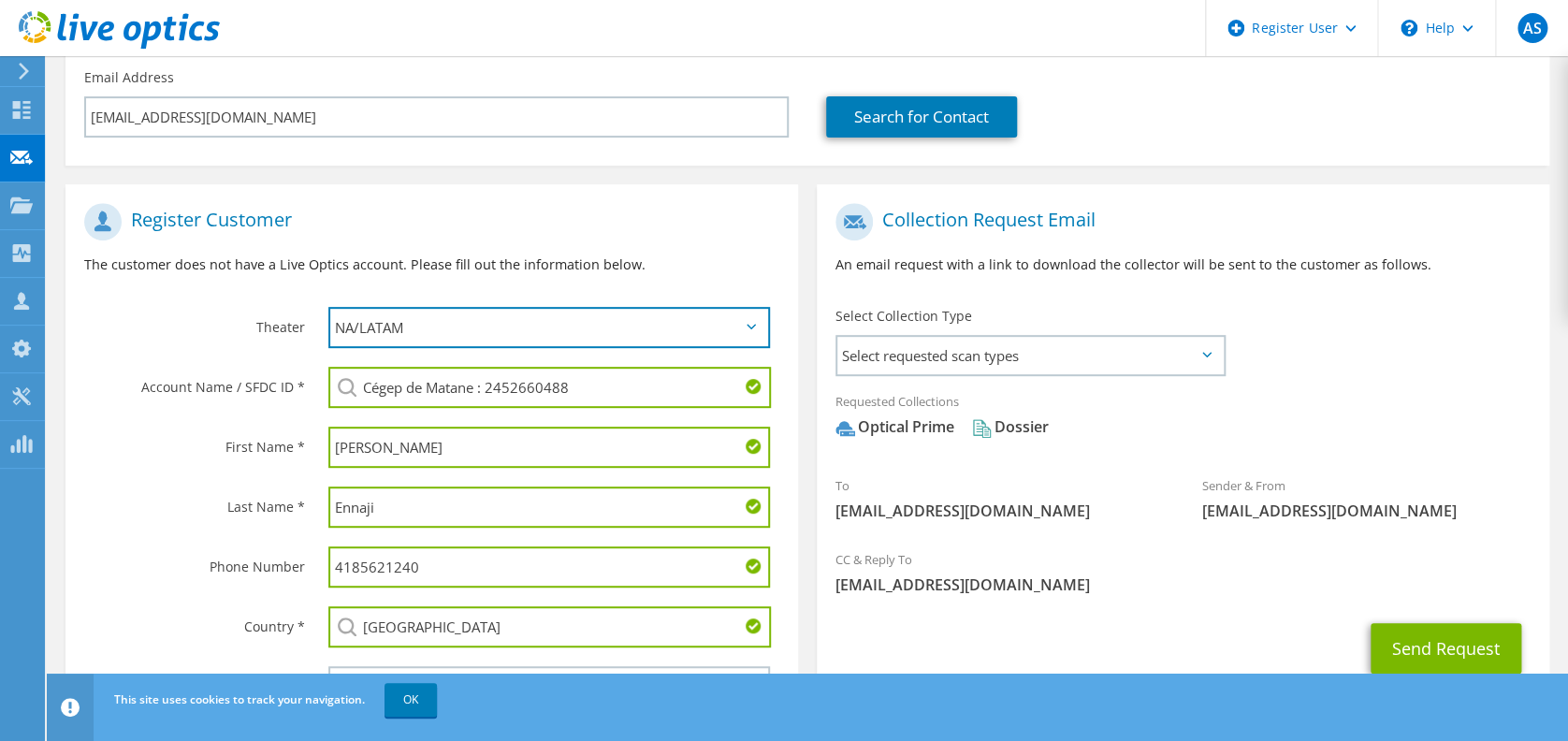
click at [659, 336] on select "APJ EMEA NA/LATAM" at bounding box center [548, 327] width 441 height 41
click at [682, 334] on select "APJ EMEA NA/LATAM" at bounding box center [548, 327] width 441 height 41
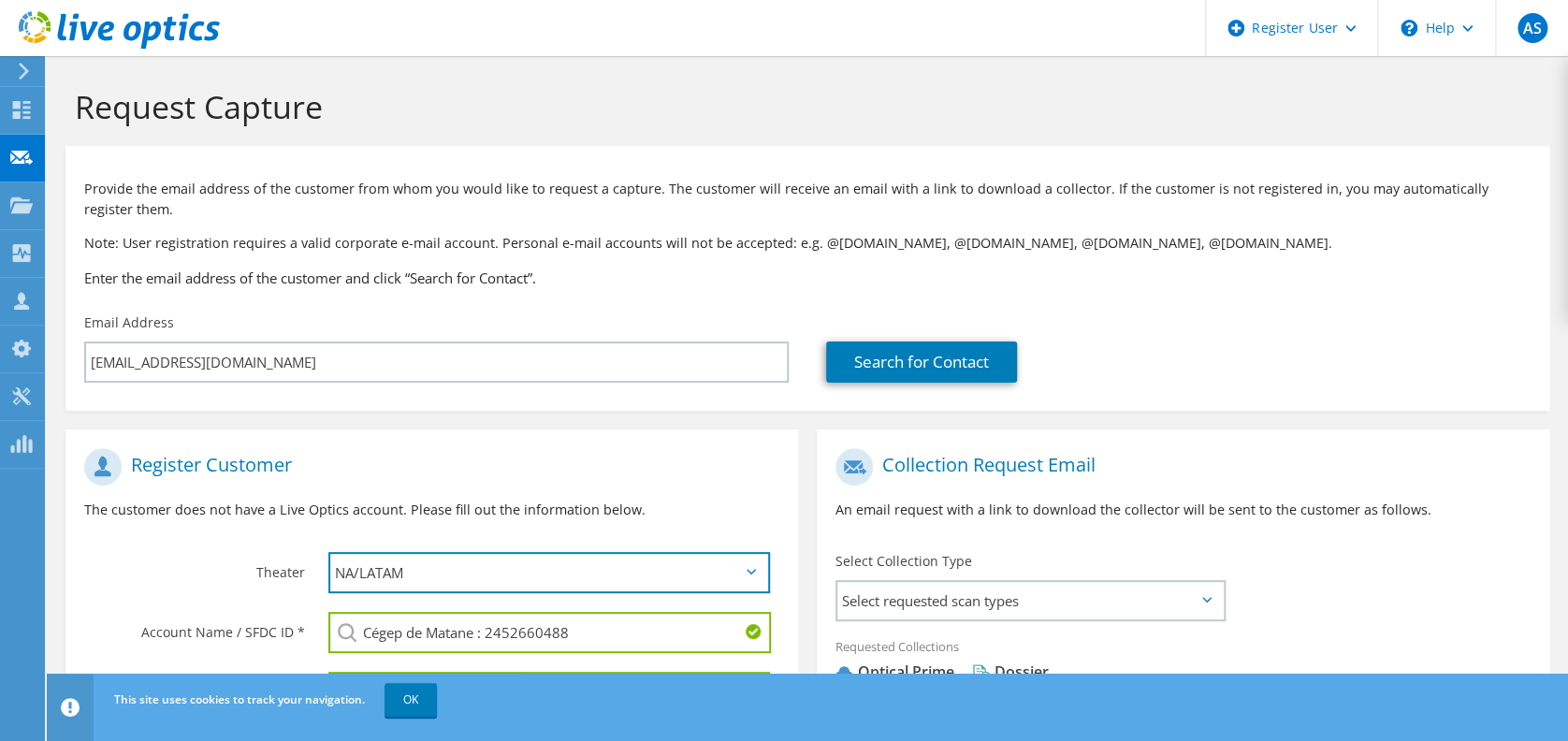
scroll to position [342, 0]
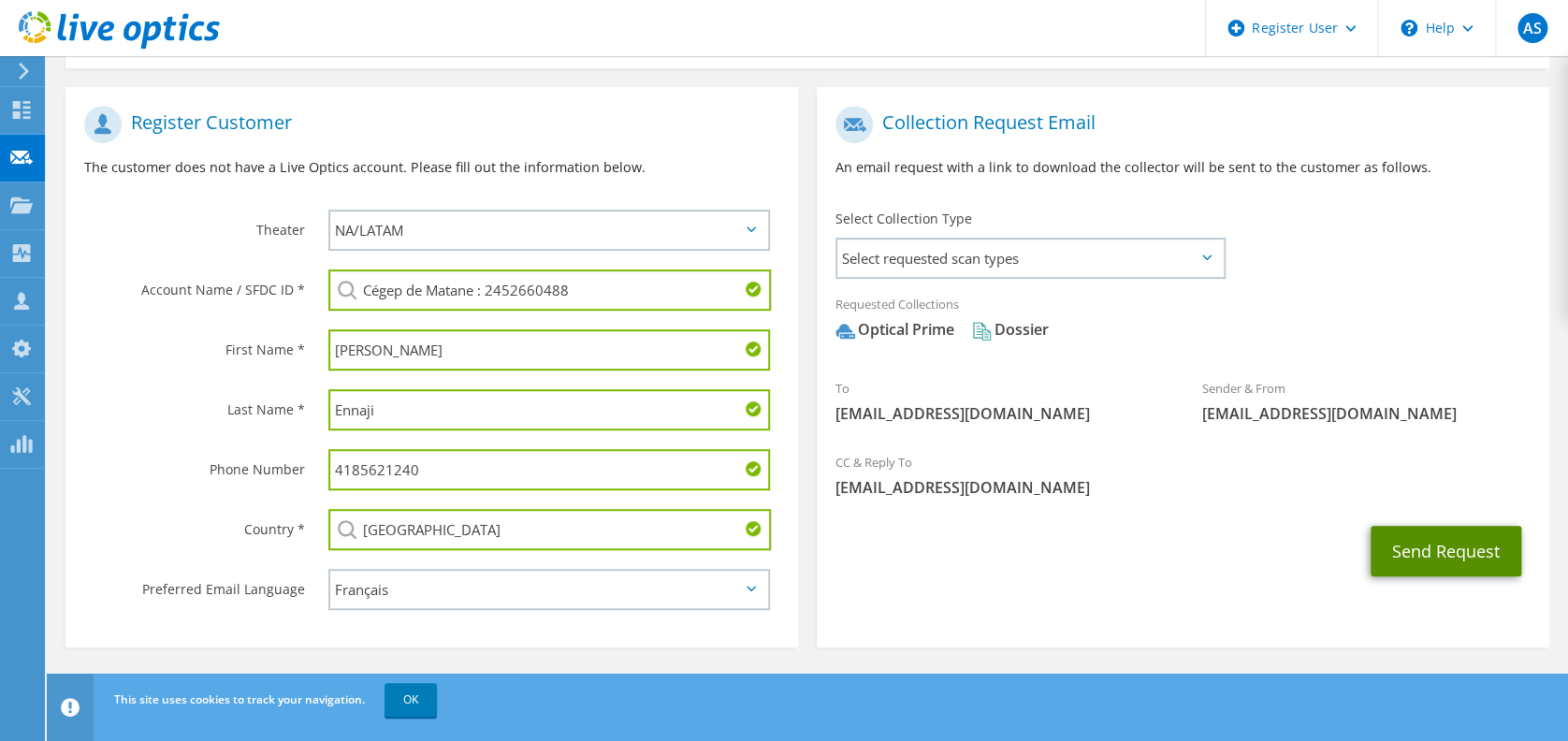
click at [1412, 548] on button "Send Request" at bounding box center [1445, 551] width 151 height 51
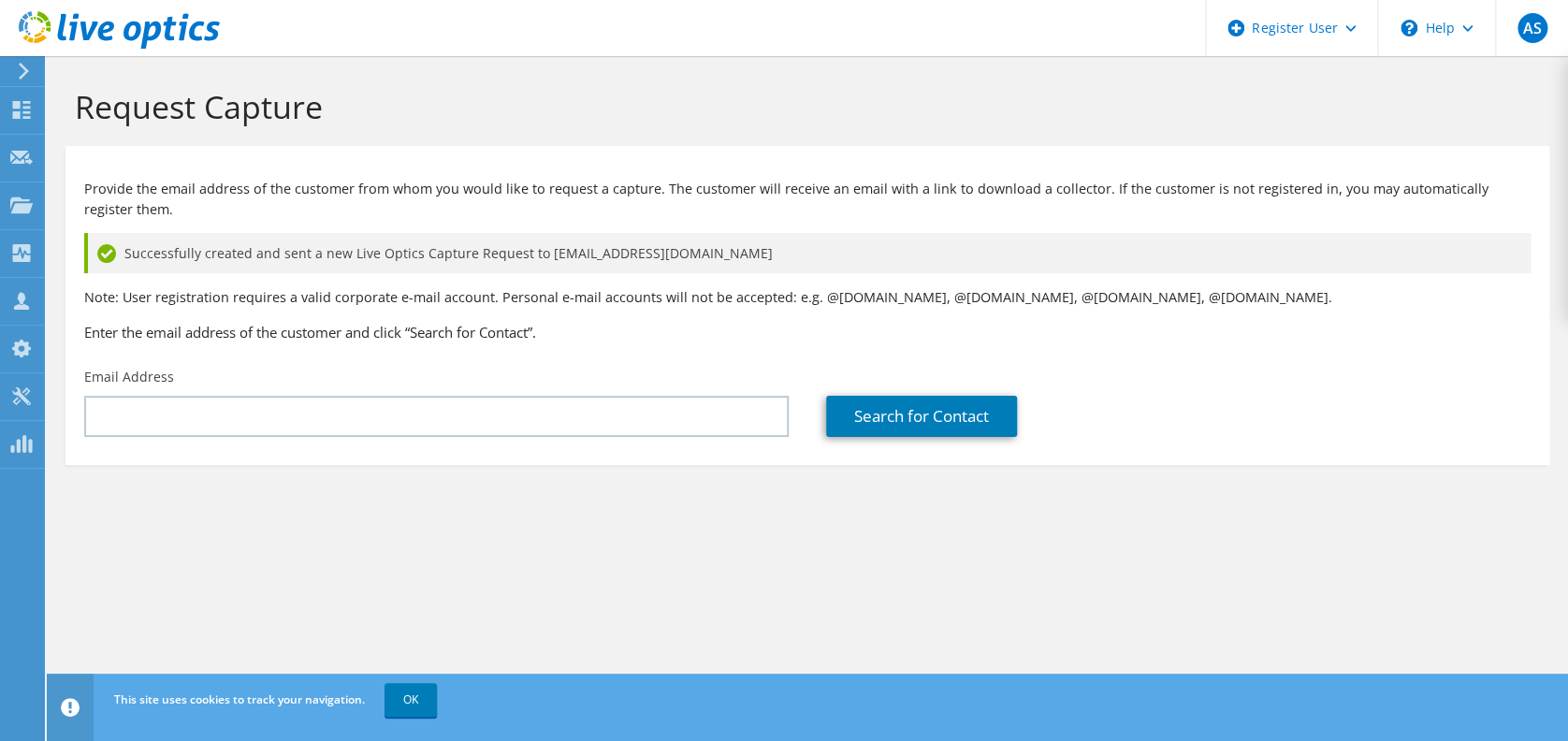
click at [24, 78] on icon at bounding box center [24, 71] width 14 height 17
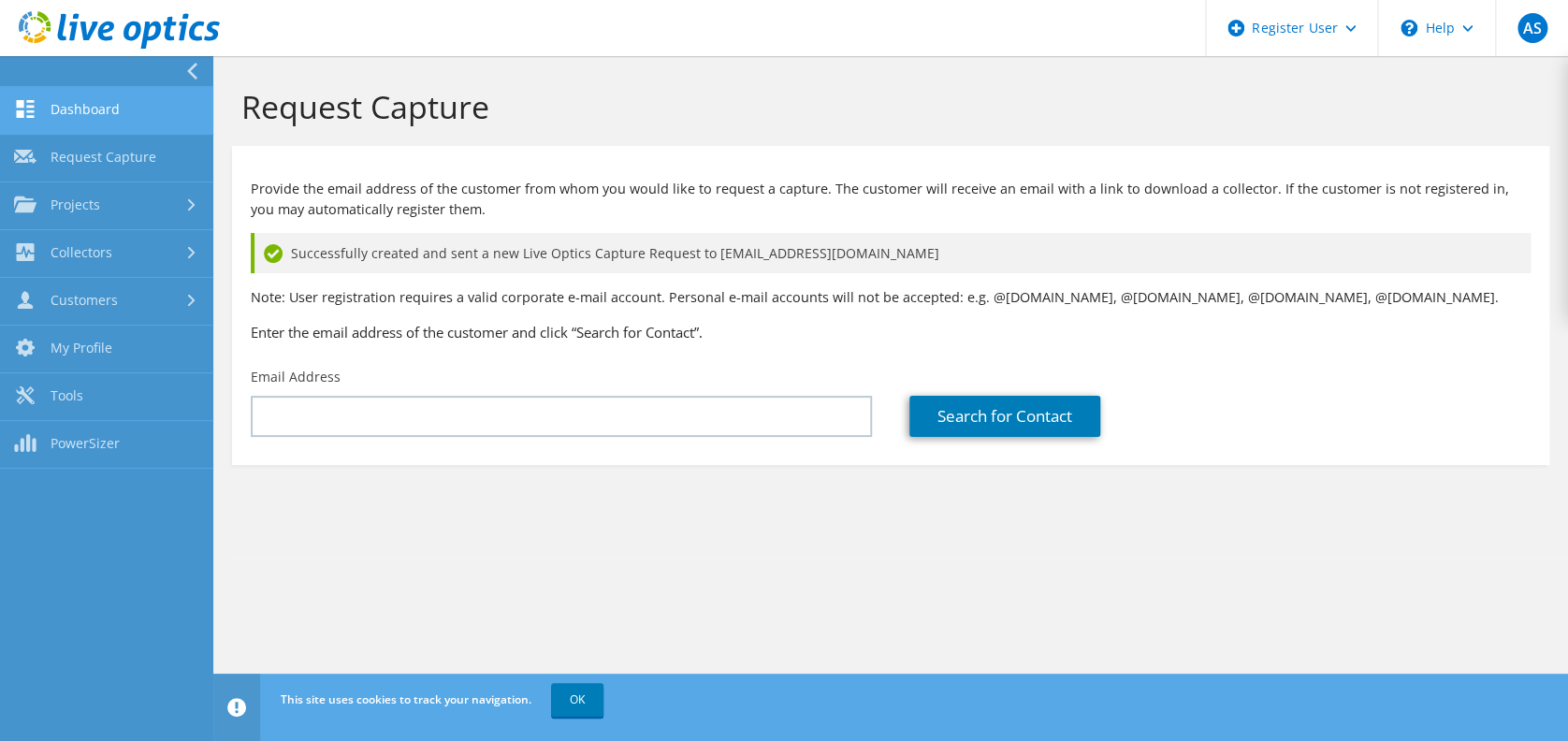
click at [52, 107] on link "Dashboard" at bounding box center [107, 111] width 213 height 48
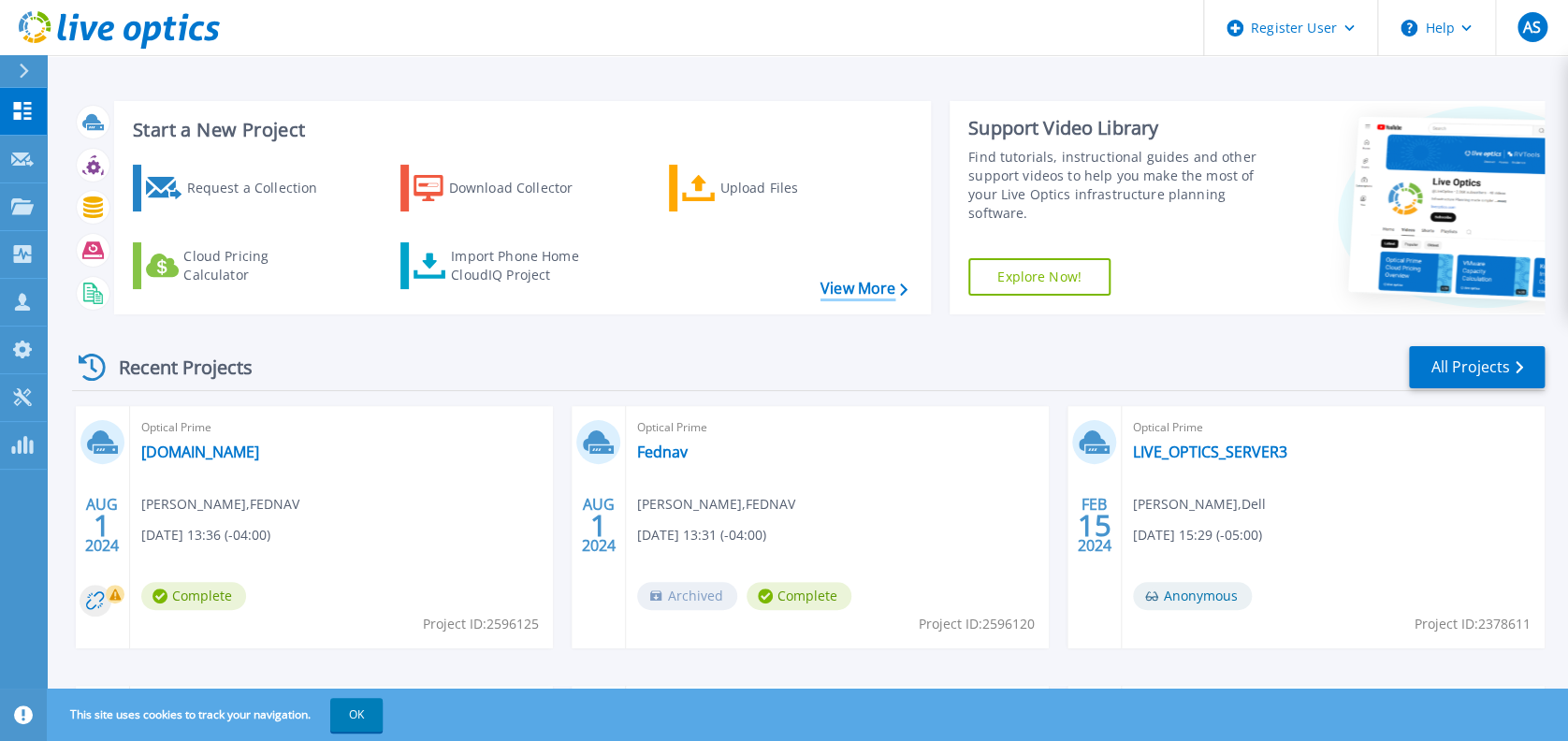
click at [859, 287] on link "View More" at bounding box center [863, 288] width 87 height 17
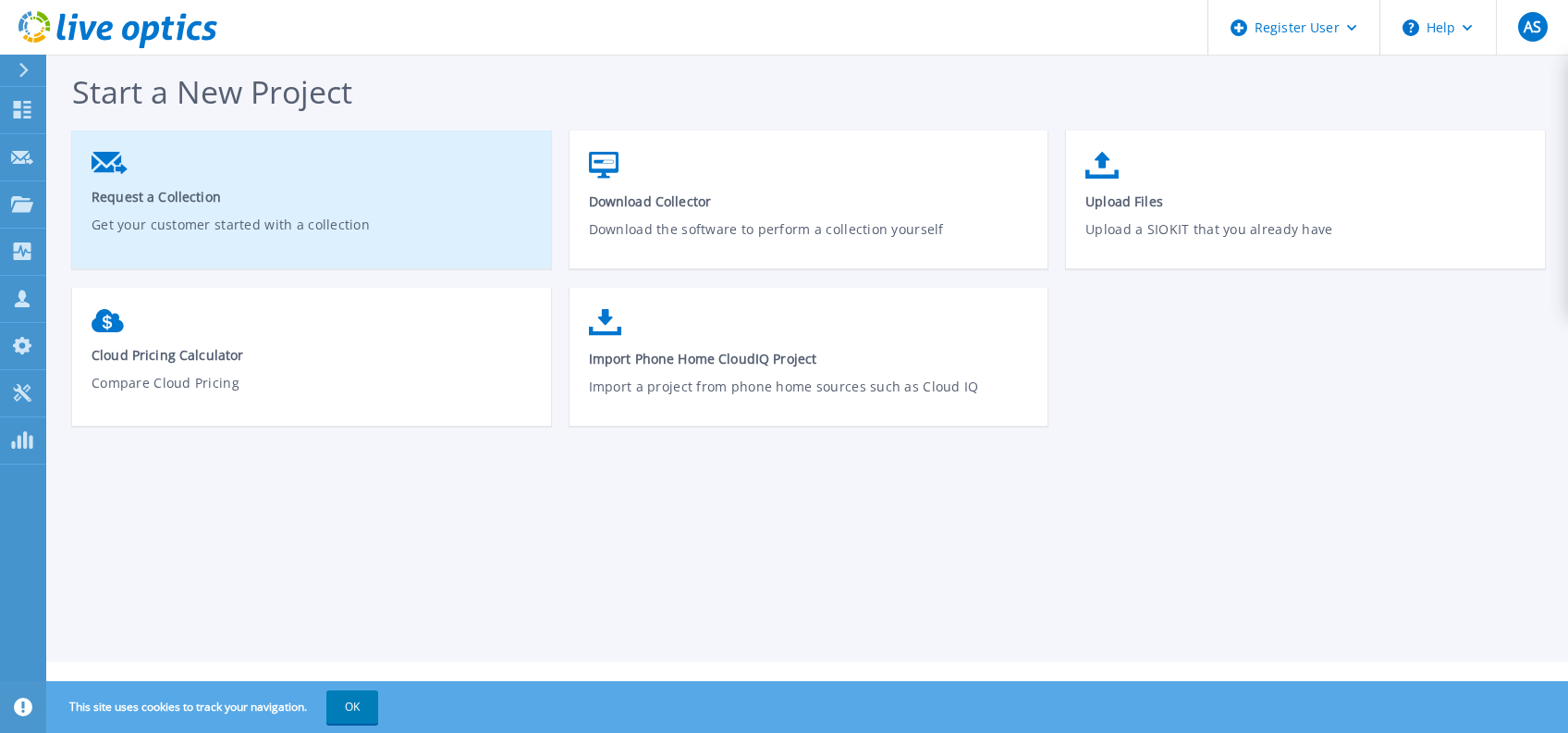
click at [230, 203] on span "Request a Collection" at bounding box center [312, 196] width 441 height 17
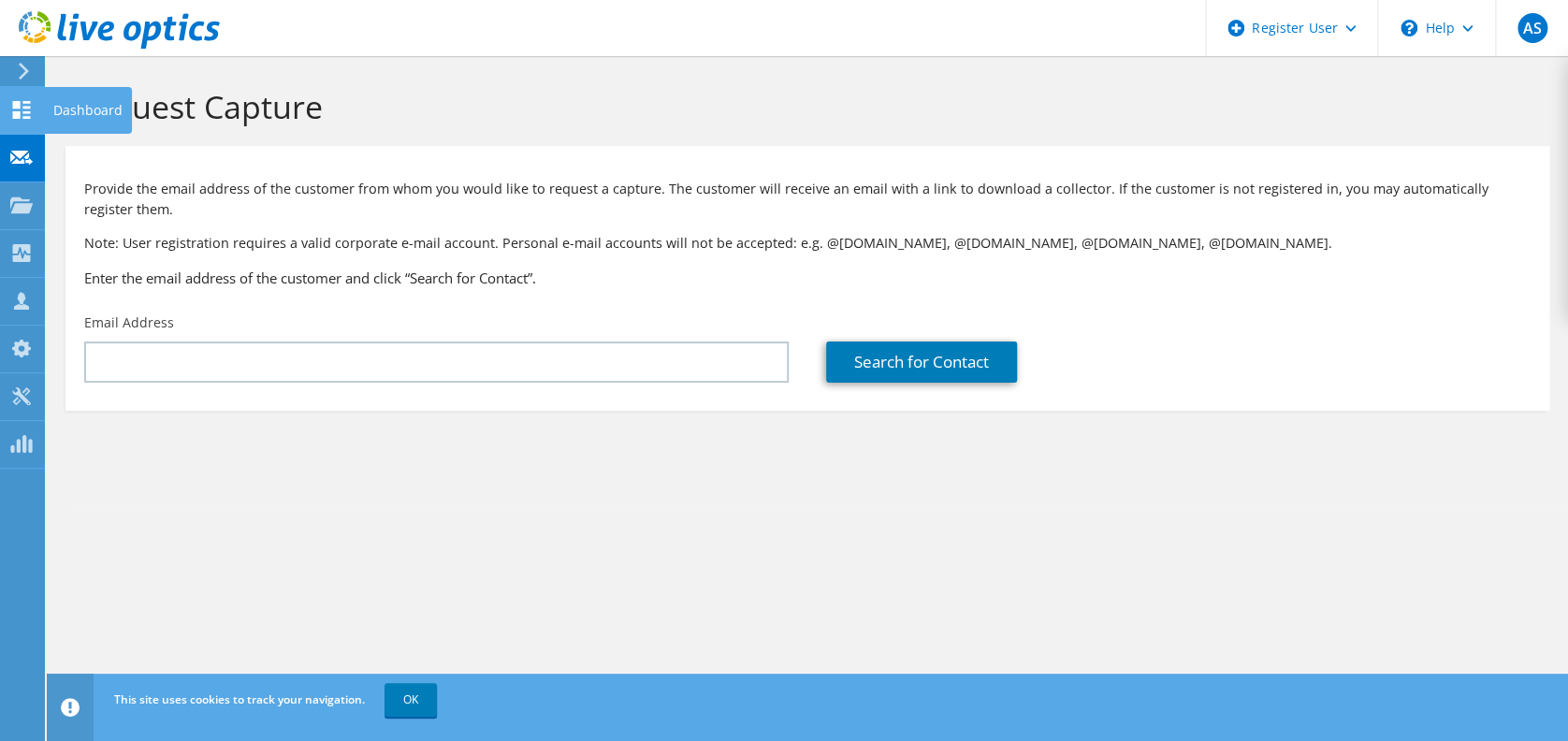
click at [24, 107] on use at bounding box center [22, 110] width 17 height 17
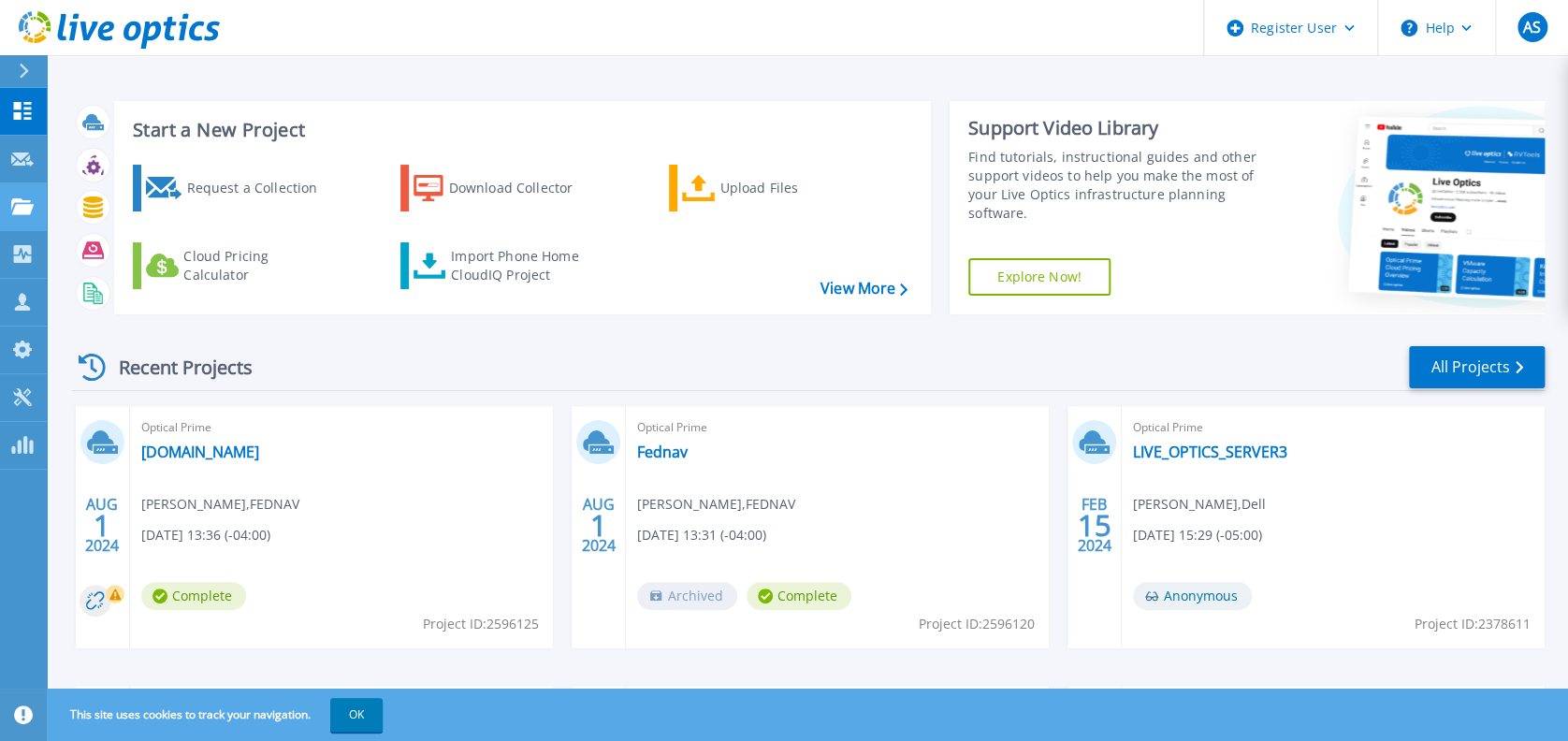
click at [23, 205] on icon at bounding box center [22, 206] width 22 height 16
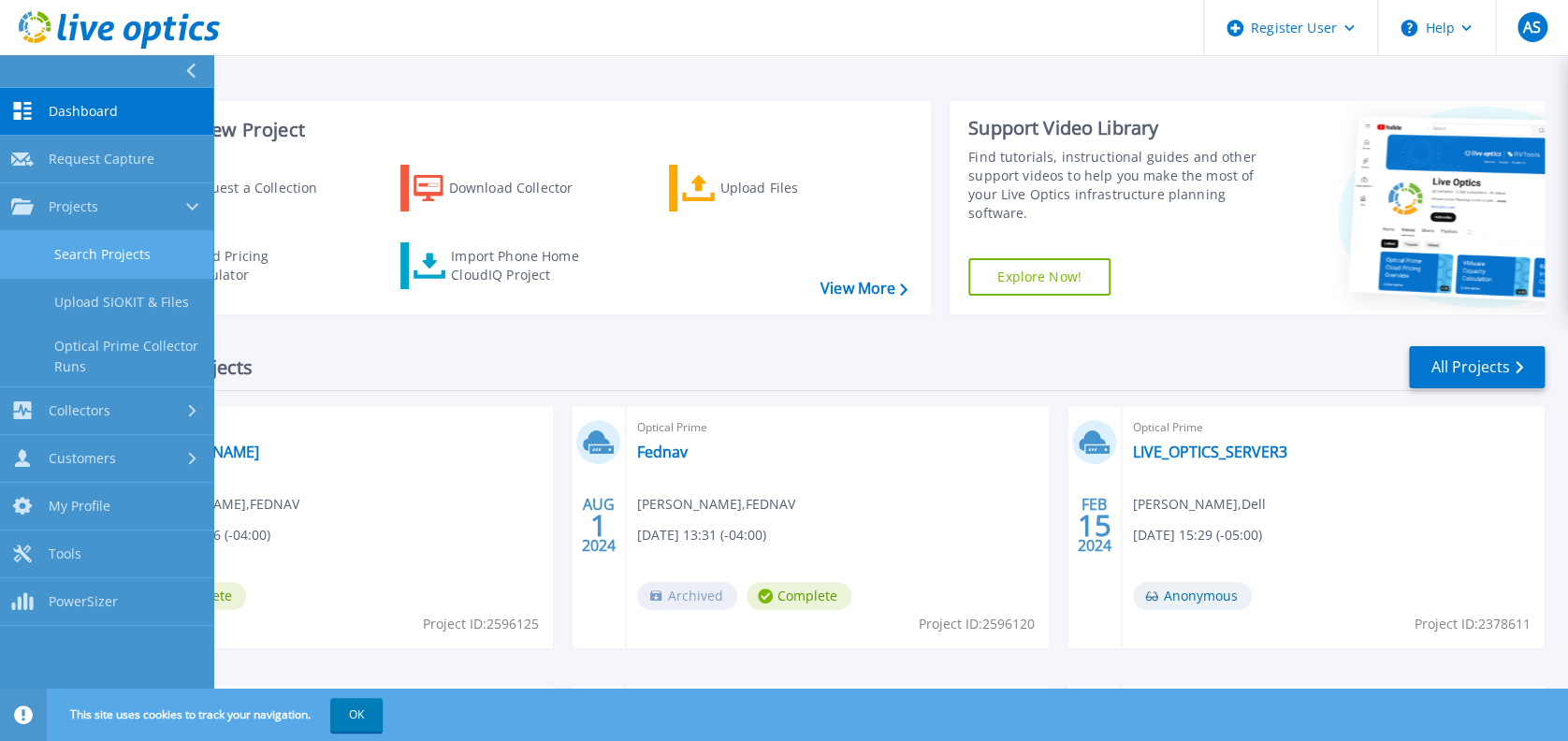
click at [137, 248] on link "Search Projects" at bounding box center [107, 255] width 213 height 48
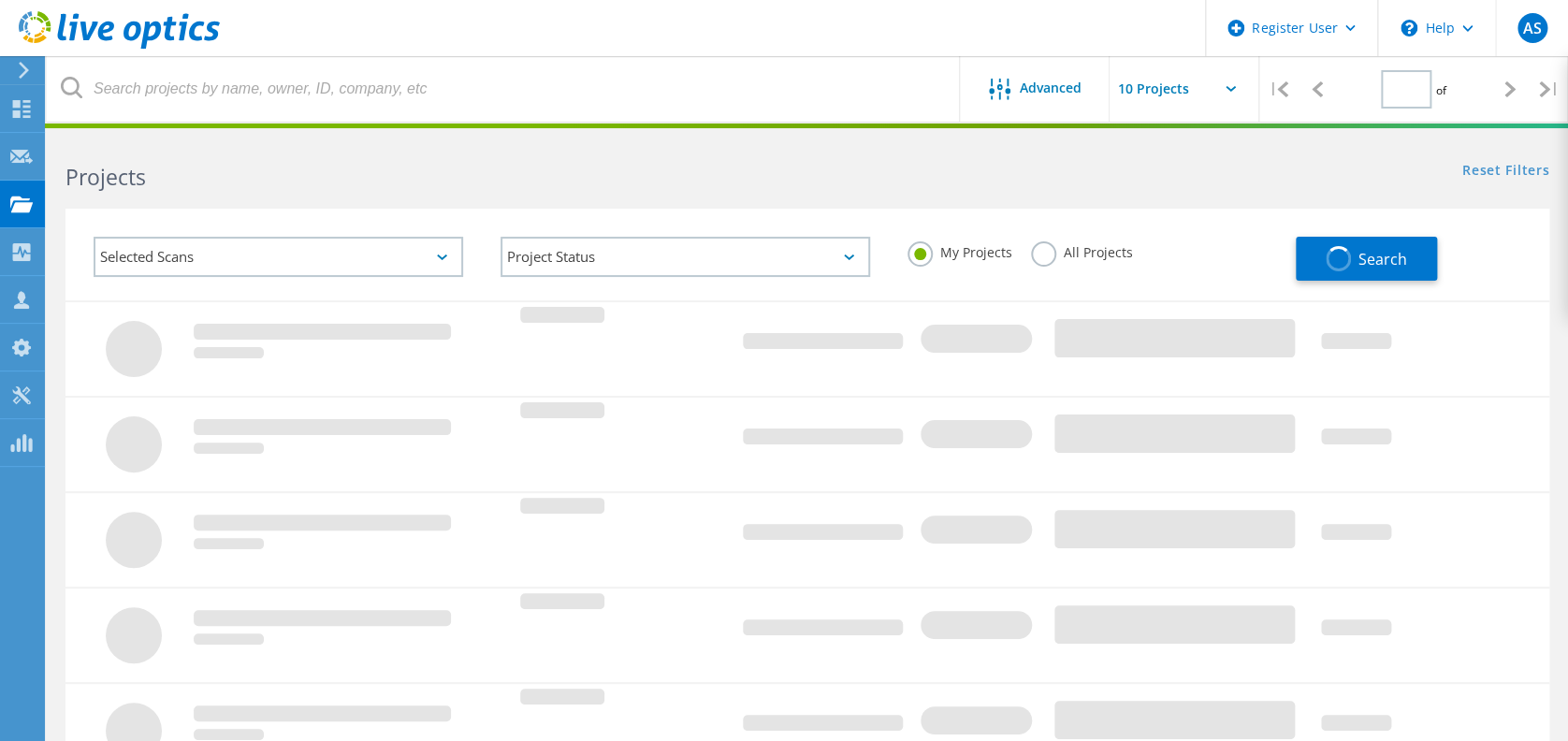
type input "1"
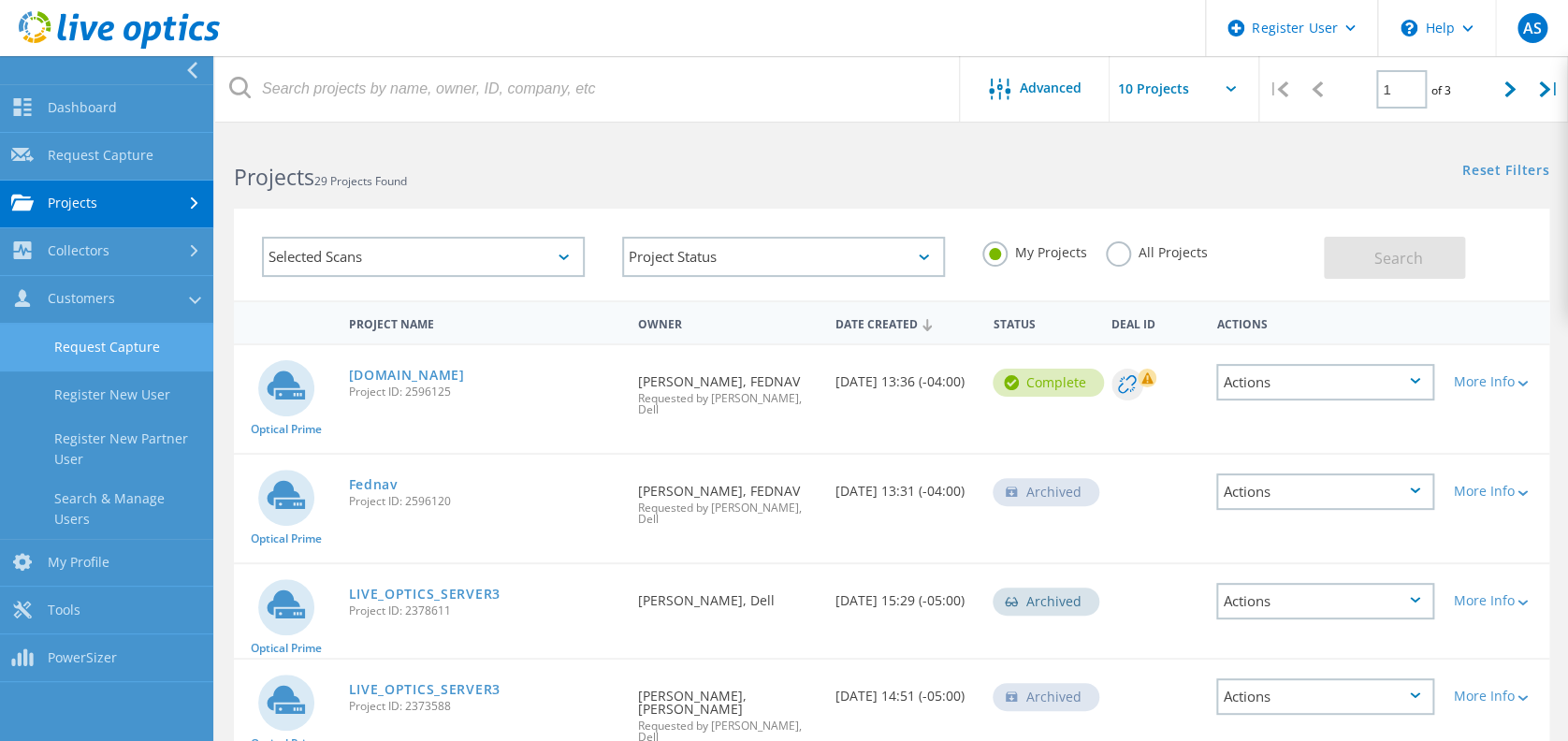
click at [163, 358] on link "Request Capture" at bounding box center [107, 348] width 213 height 48
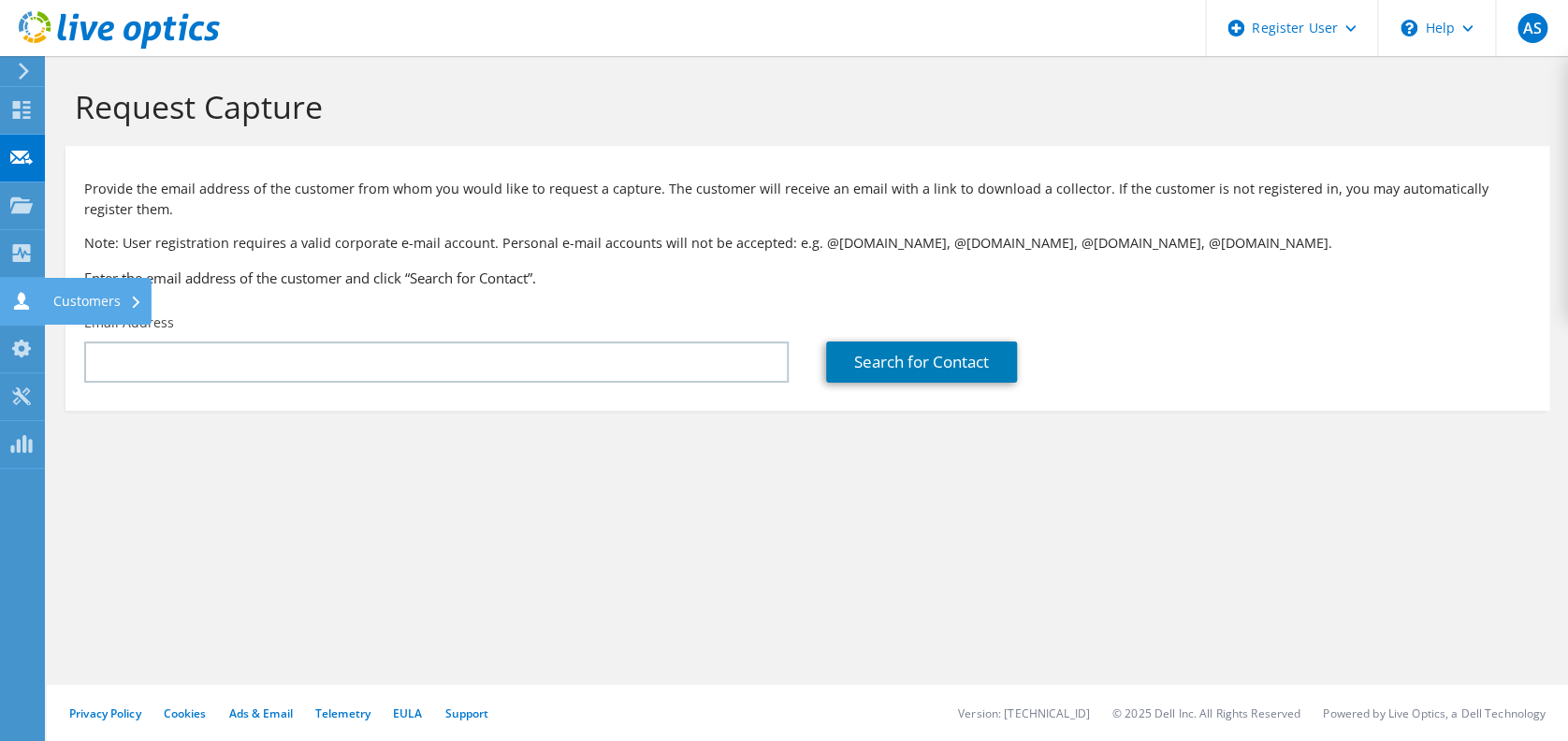
click at [19, 299] on use at bounding box center [22, 301] width 15 height 17
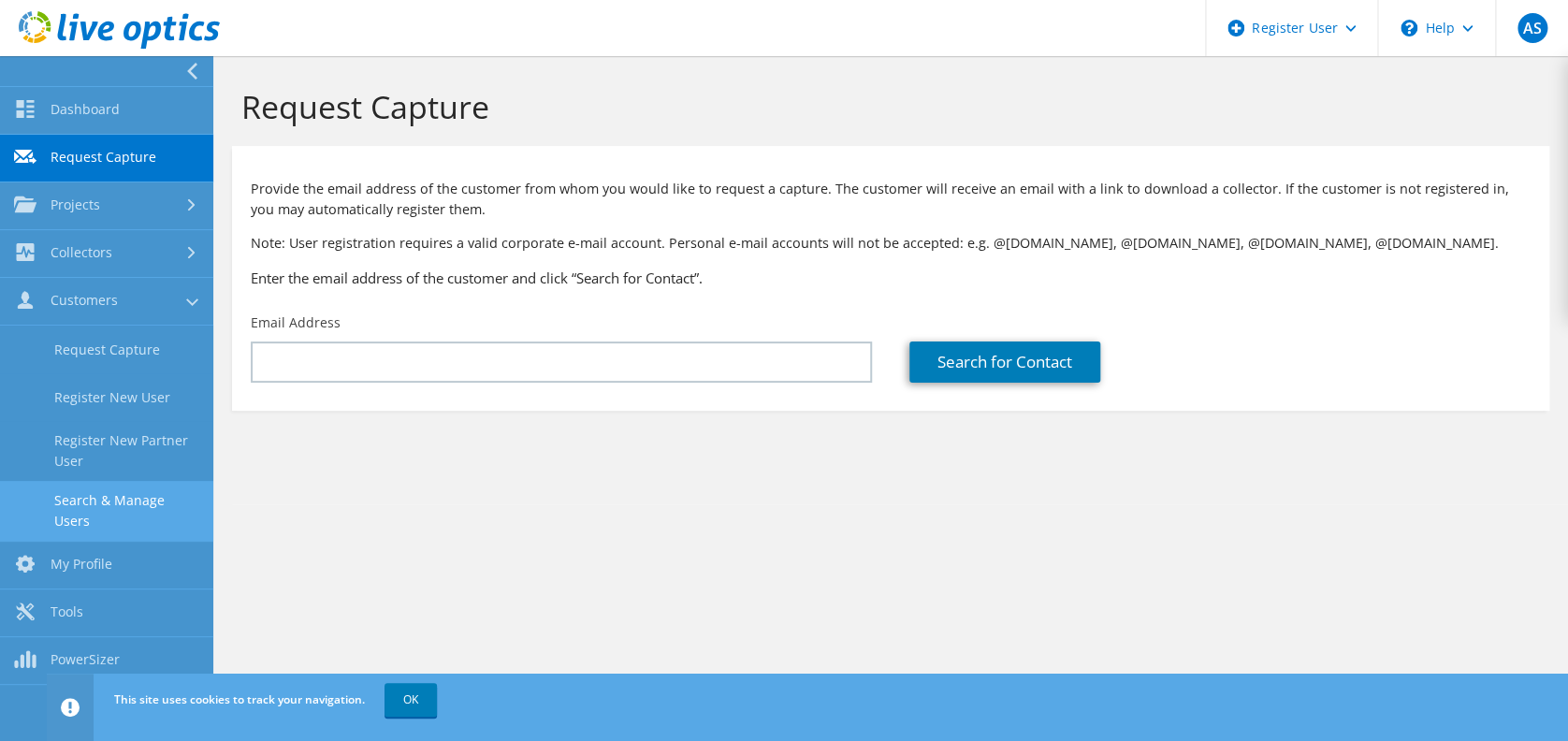
click at [164, 508] on link "Search & Manage Users" at bounding box center [107, 510] width 213 height 60
